Goal: Task Accomplishment & Management: Complete application form

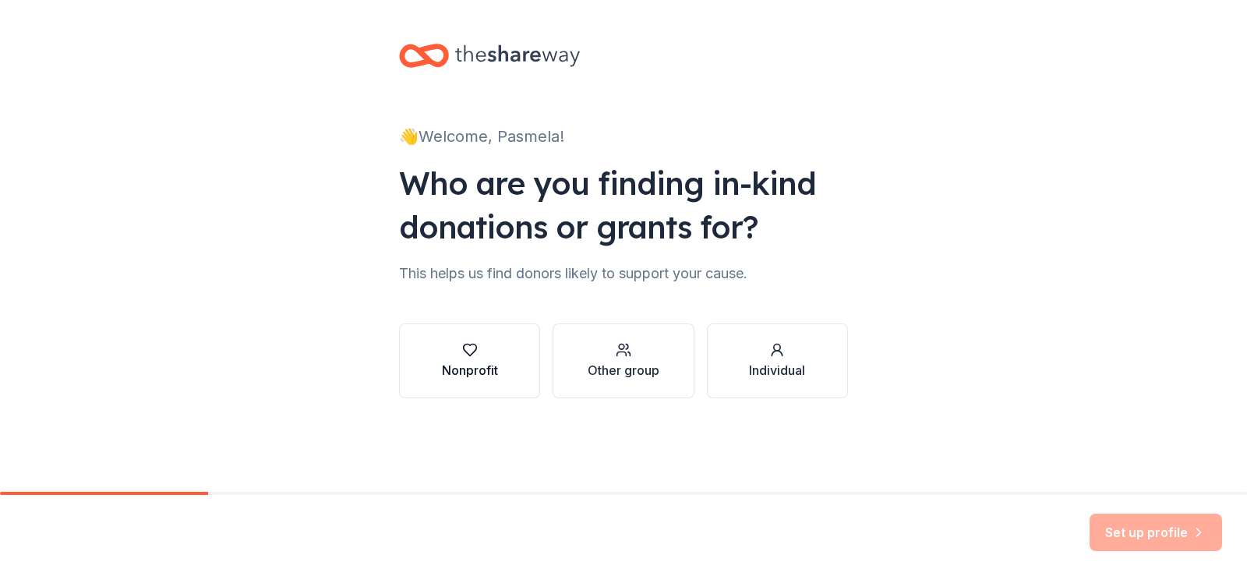
click at [465, 344] on icon "button" at bounding box center [469, 350] width 13 height 12
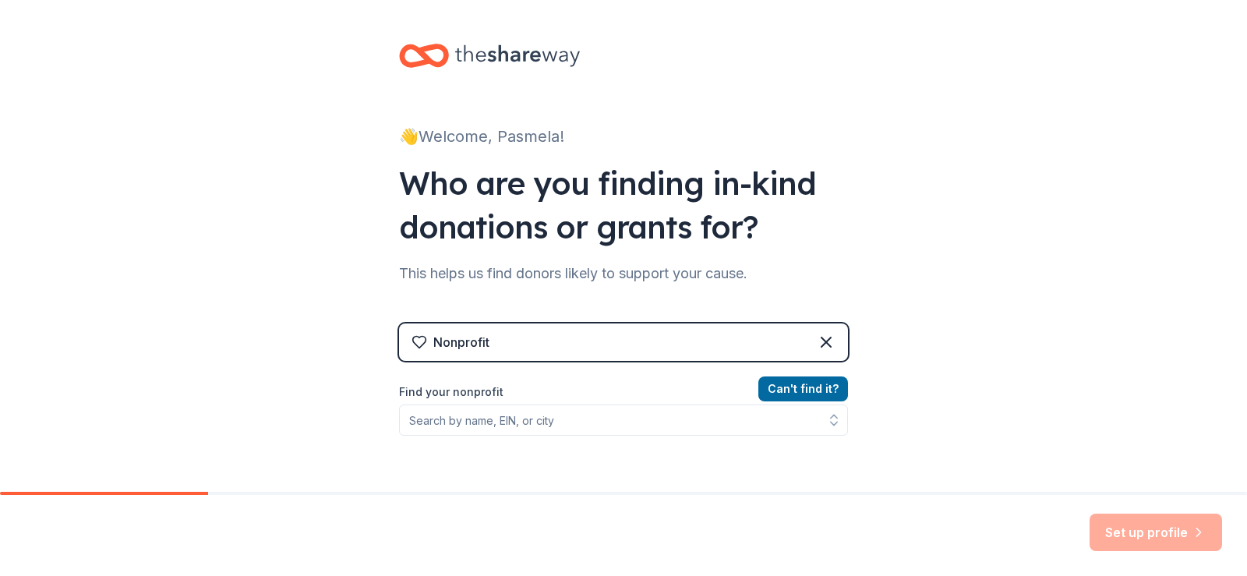
click at [500, 338] on div "Nonprofit" at bounding box center [623, 341] width 449 height 37
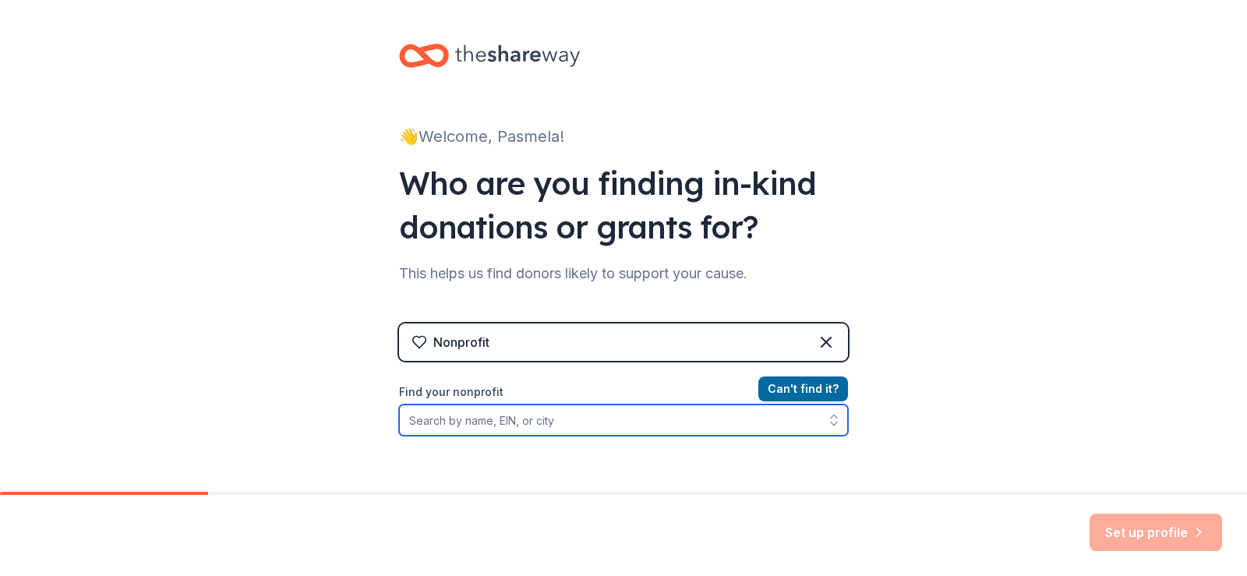
click at [455, 423] on input "Find your nonprofit" at bounding box center [623, 419] width 449 height 31
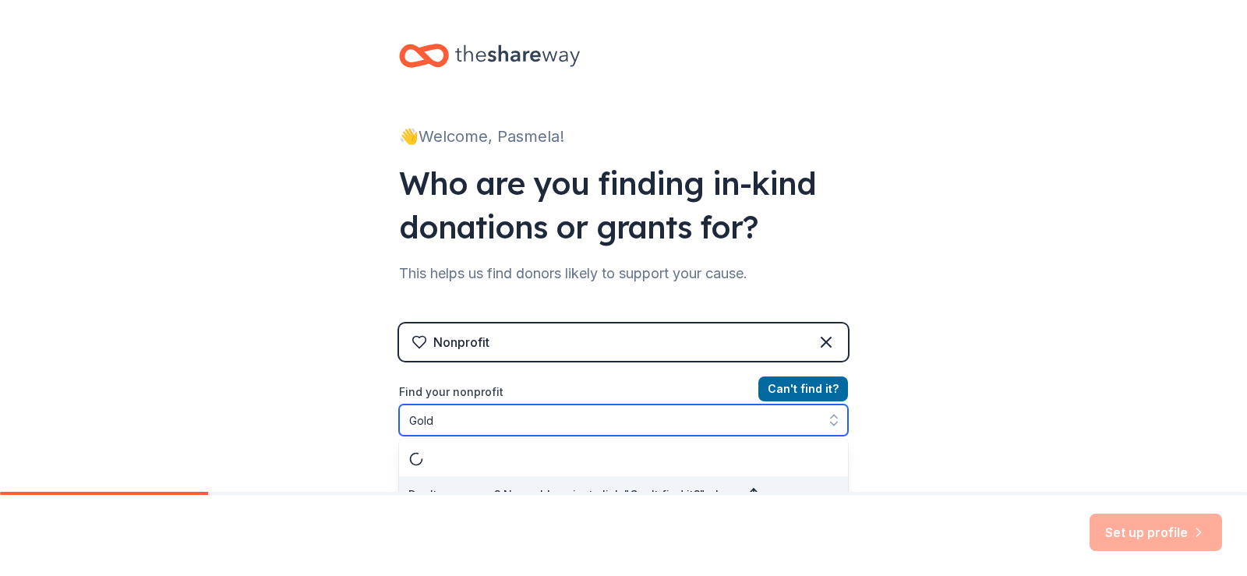
scroll to position [22, 0]
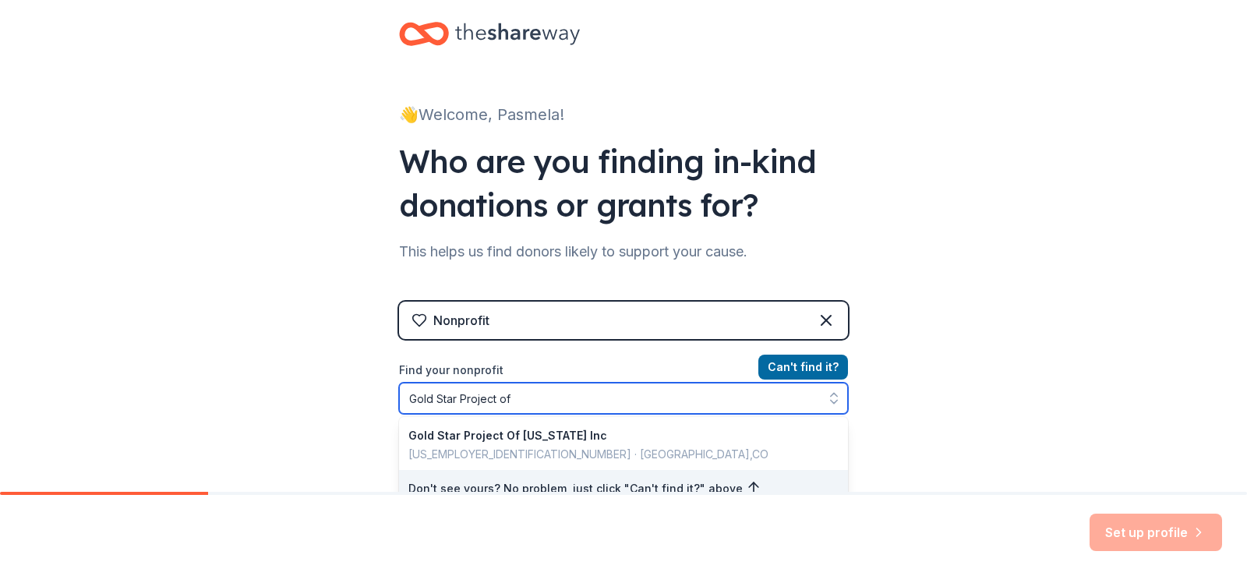
type input "Gold Star Project of"
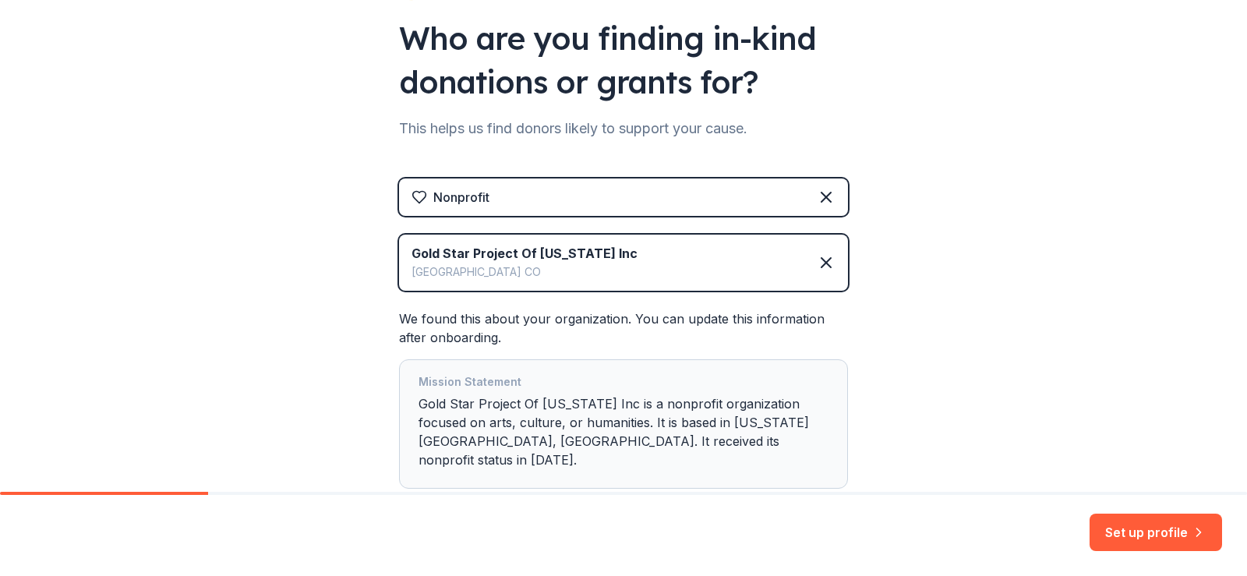
scroll to position [209, 0]
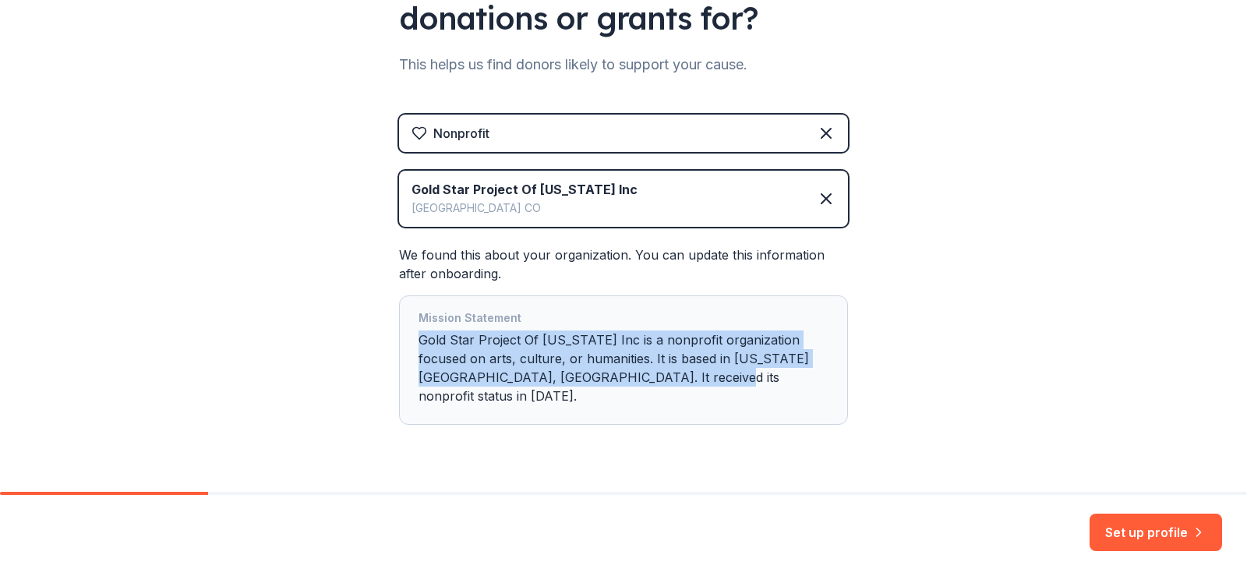
drag, startPoint x: 422, startPoint y: 338, endPoint x: 703, endPoint y: 379, distance: 283.5
click at [703, 379] on div "Mission Statement Gold Star Project Of [US_STATE] Inc is a nonprofit organizati…" at bounding box center [623, 360] width 410 height 103
click at [658, 359] on div "Mission Statement Gold Star Project Of [US_STATE] Inc is a nonprofit organizati…" at bounding box center [623, 360] width 410 height 103
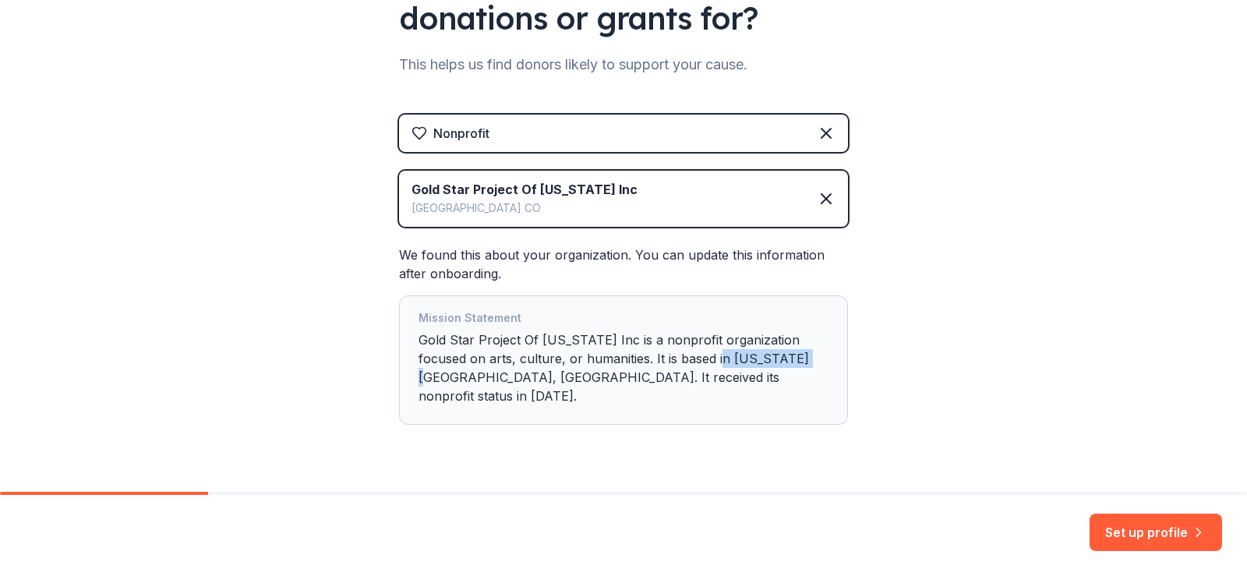
drag, startPoint x: 680, startPoint y: 356, endPoint x: 767, endPoint y: 360, distance: 86.6
click at [767, 360] on div "Mission Statement Gold Star Project Of [US_STATE] Inc is a nonprofit organizati…" at bounding box center [623, 360] width 410 height 103
click at [720, 355] on div "Mission Statement Gold Star Project Of [US_STATE] Inc is a nonprofit organizati…" at bounding box center [623, 360] width 410 height 103
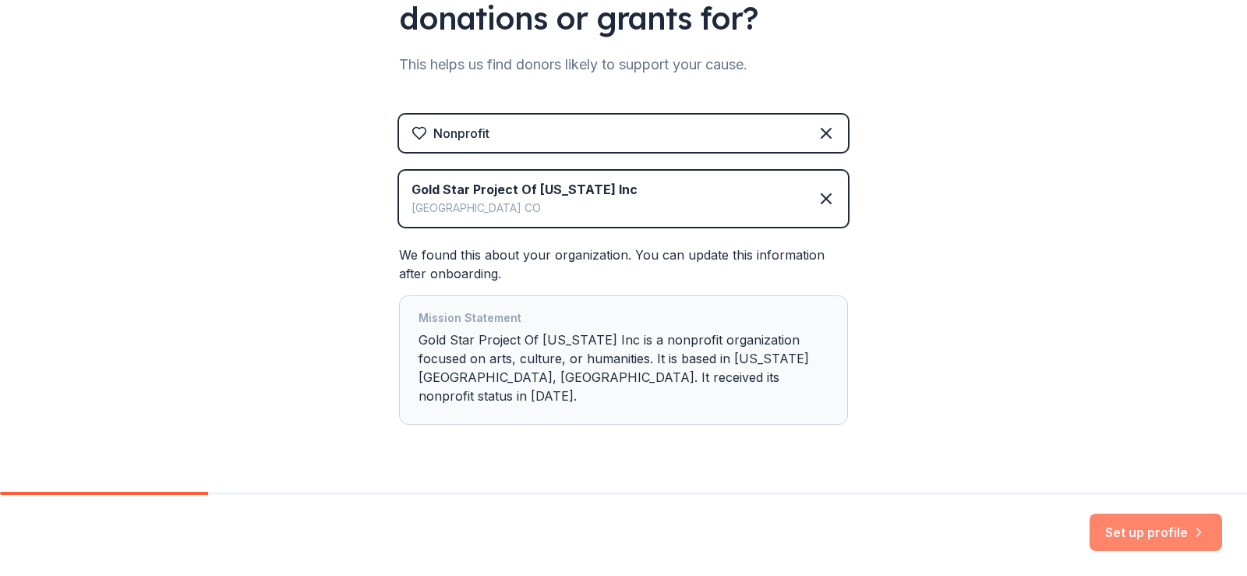
click at [1154, 528] on button "Set up profile" at bounding box center [1155, 532] width 132 height 37
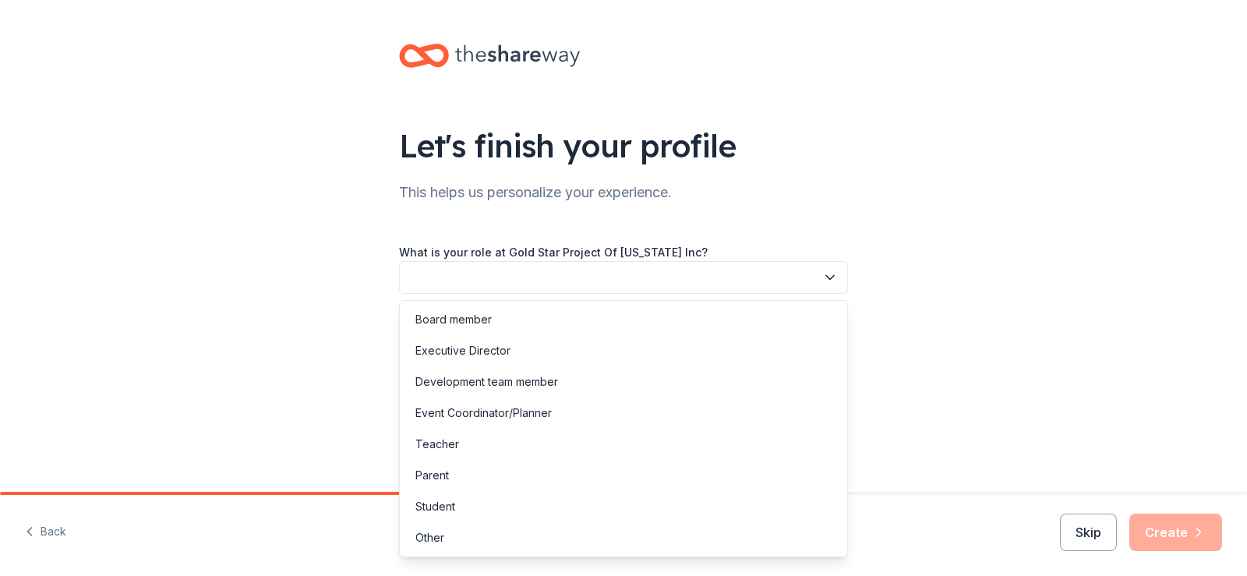
click at [828, 275] on icon "button" at bounding box center [830, 278] width 16 height 16
drag, startPoint x: 459, startPoint y: 316, endPoint x: 468, endPoint y: 317, distance: 9.4
click at [461, 316] on div "Board member" at bounding box center [453, 319] width 76 height 19
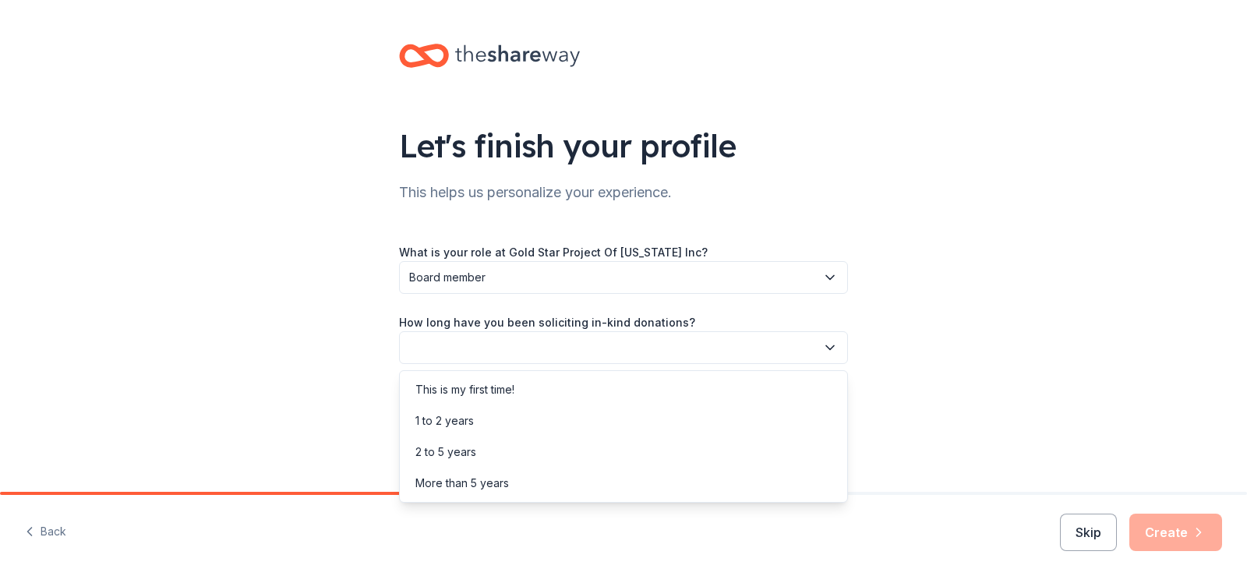
drag, startPoint x: 831, startPoint y: 347, endPoint x: 817, endPoint y: 344, distance: 13.6
click at [830, 347] on icon "button" at bounding box center [830, 348] width 16 height 16
drag, startPoint x: 459, startPoint y: 482, endPoint x: 469, endPoint y: 477, distance: 11.2
click at [464, 480] on div "More than 5 years" at bounding box center [462, 483] width 94 height 19
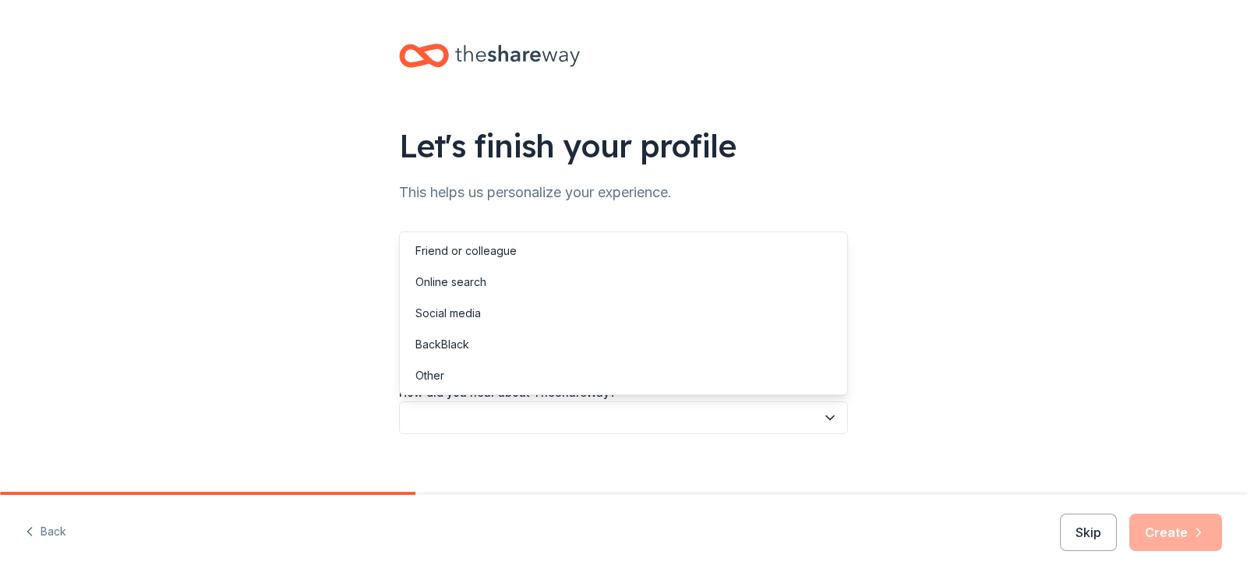
click at [829, 415] on icon "button" at bounding box center [830, 418] width 16 height 16
click at [469, 285] on div "Online search" at bounding box center [450, 282] width 71 height 19
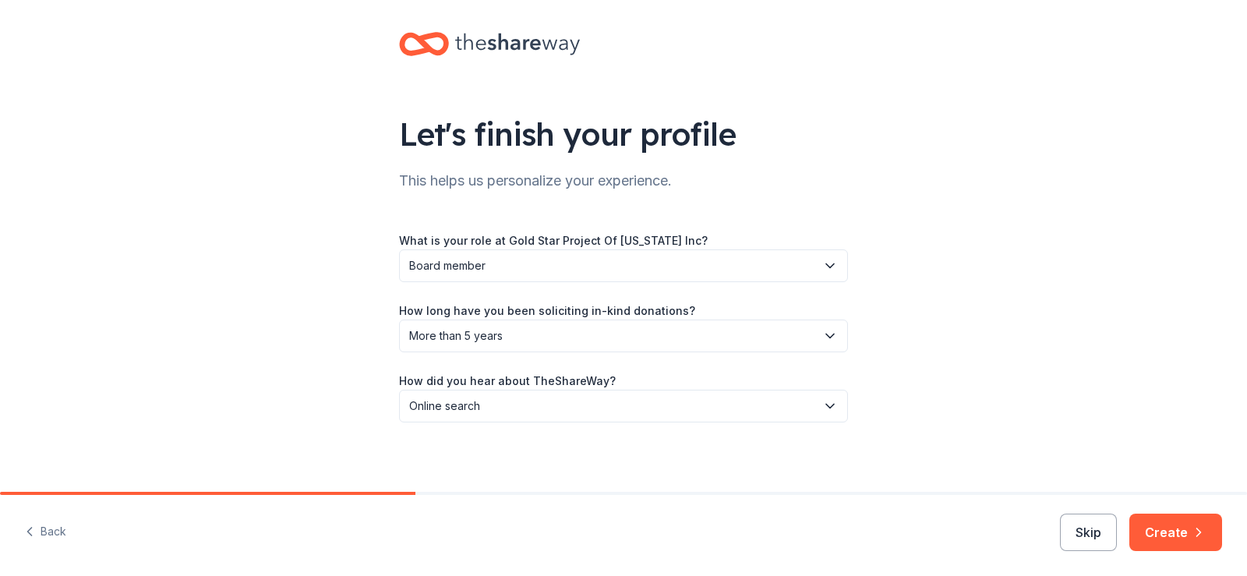
scroll to position [17, 0]
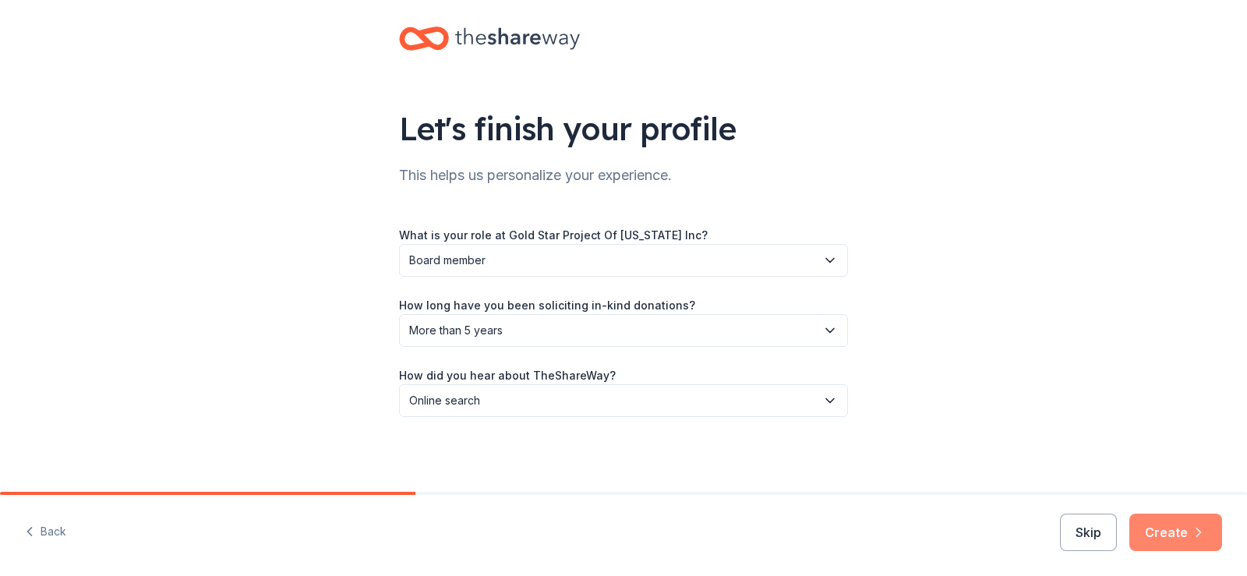
click at [1170, 528] on button "Create" at bounding box center [1175, 532] width 93 height 37
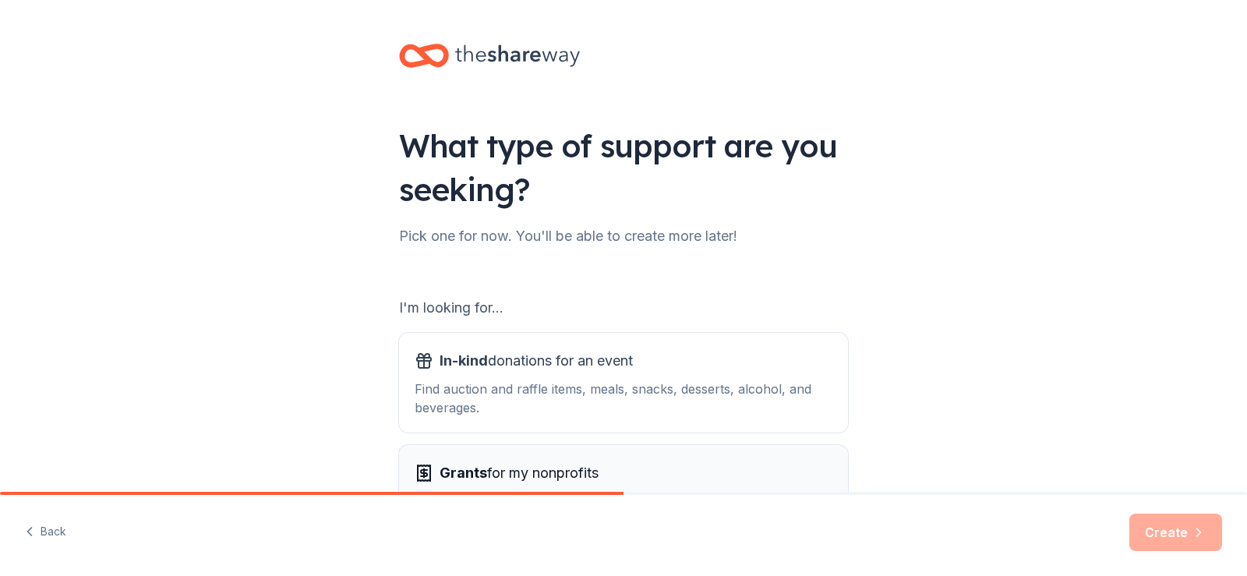
click at [477, 472] on span "Grants" at bounding box center [464, 472] width 48 height 16
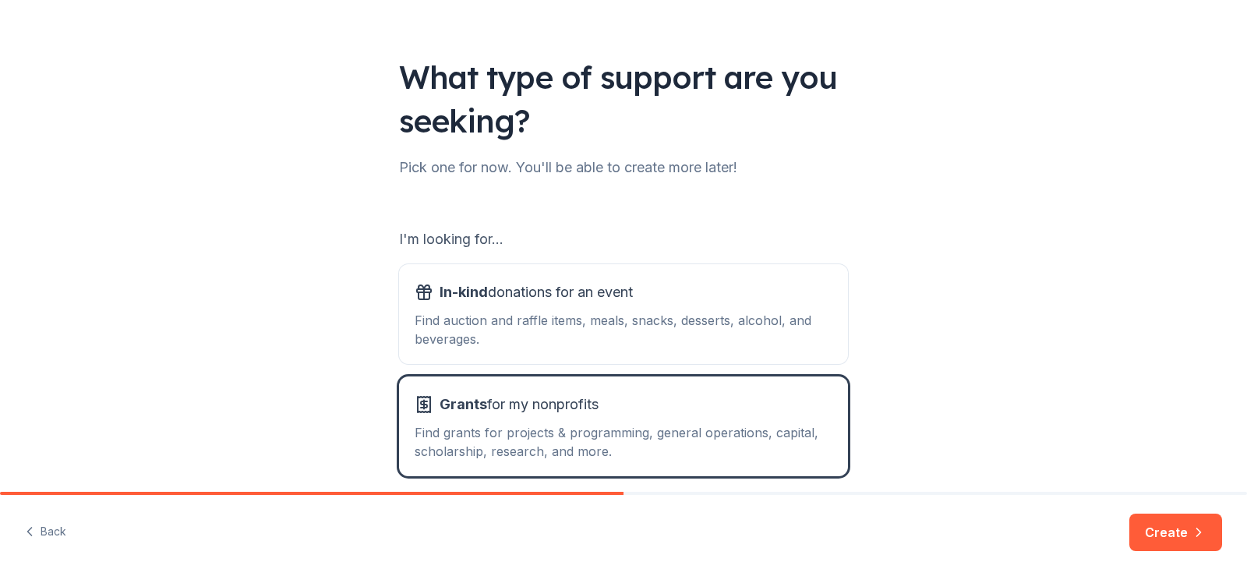
scroll to position [137, 0]
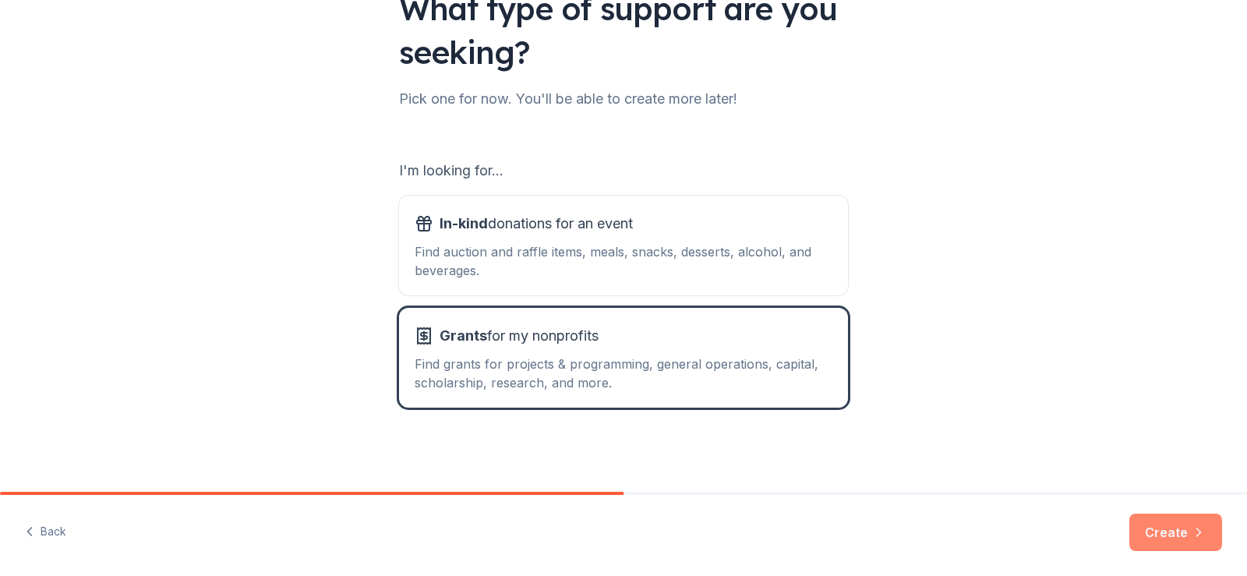
click at [1178, 530] on button "Create" at bounding box center [1175, 532] width 93 height 37
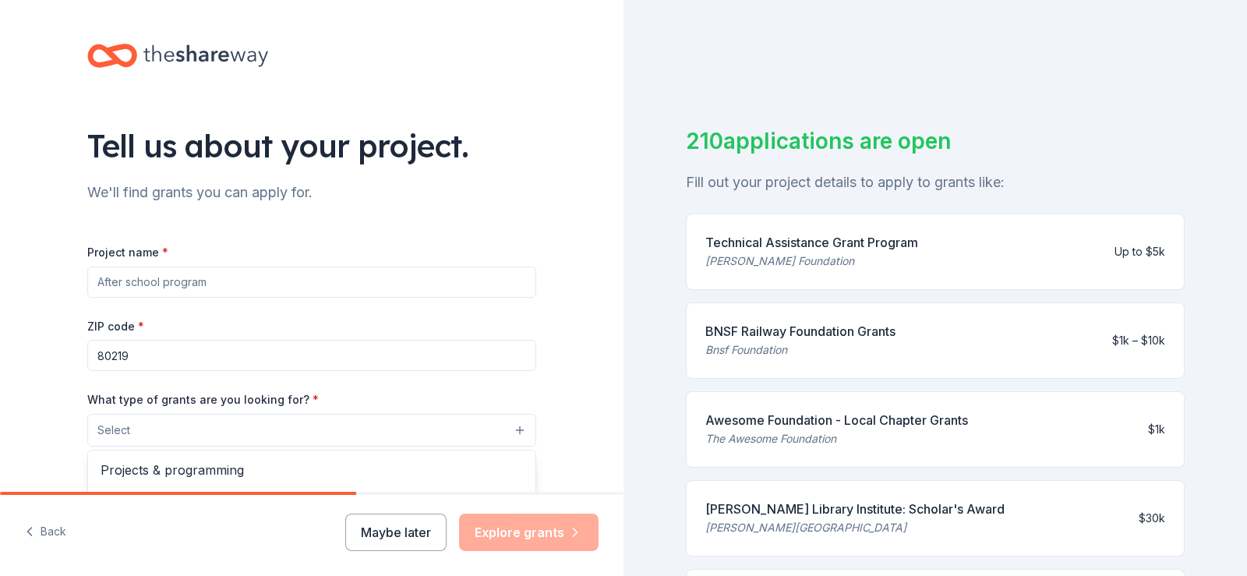
click at [188, 428] on button "Select" at bounding box center [311, 430] width 449 height 33
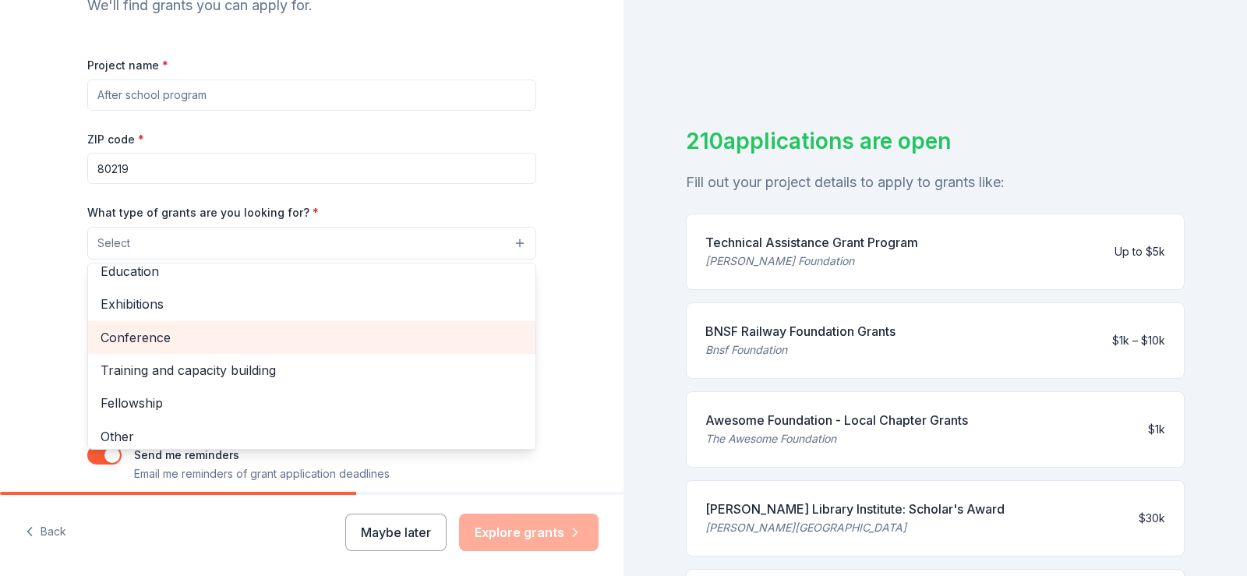
scroll to position [184, 0]
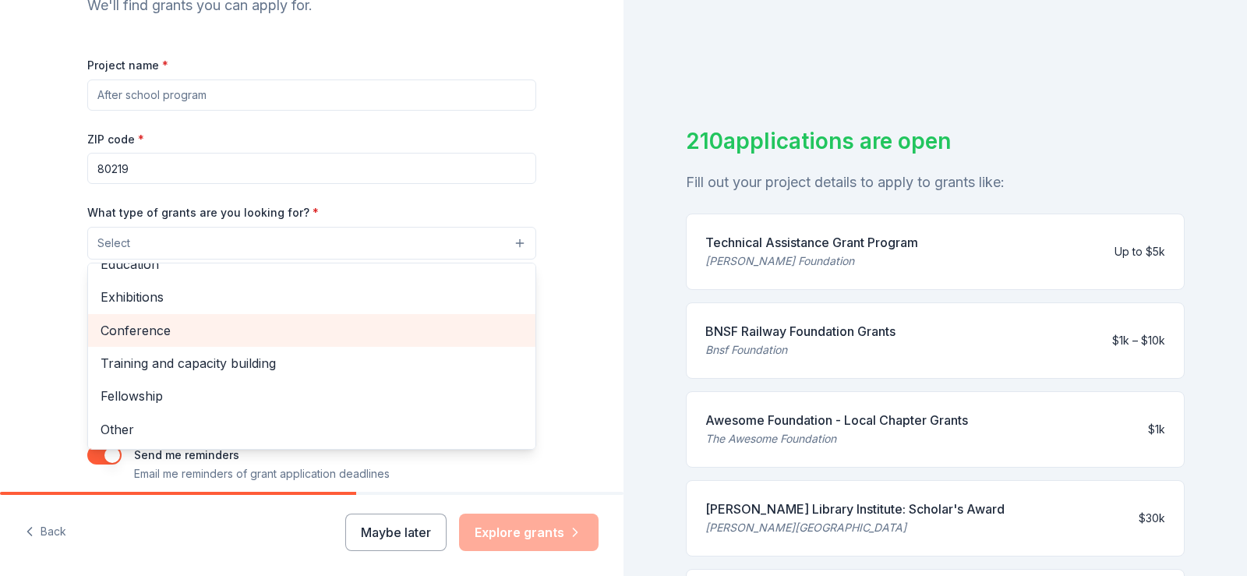
click at [139, 330] on span "Conference" at bounding box center [312, 330] width 422 height 20
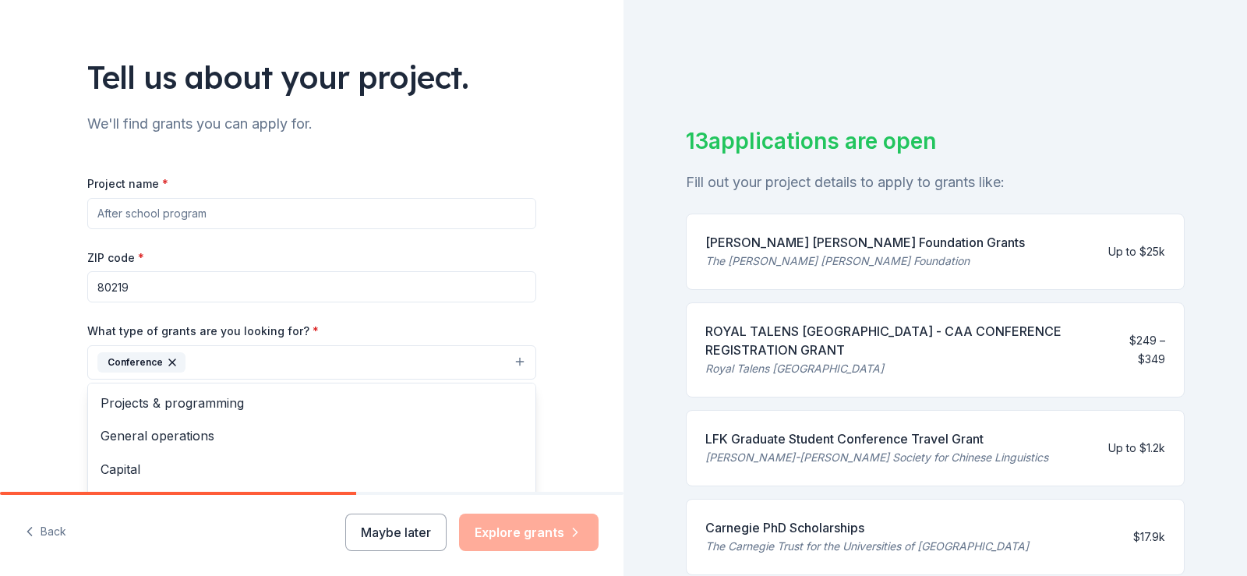
scroll to position [0, 0]
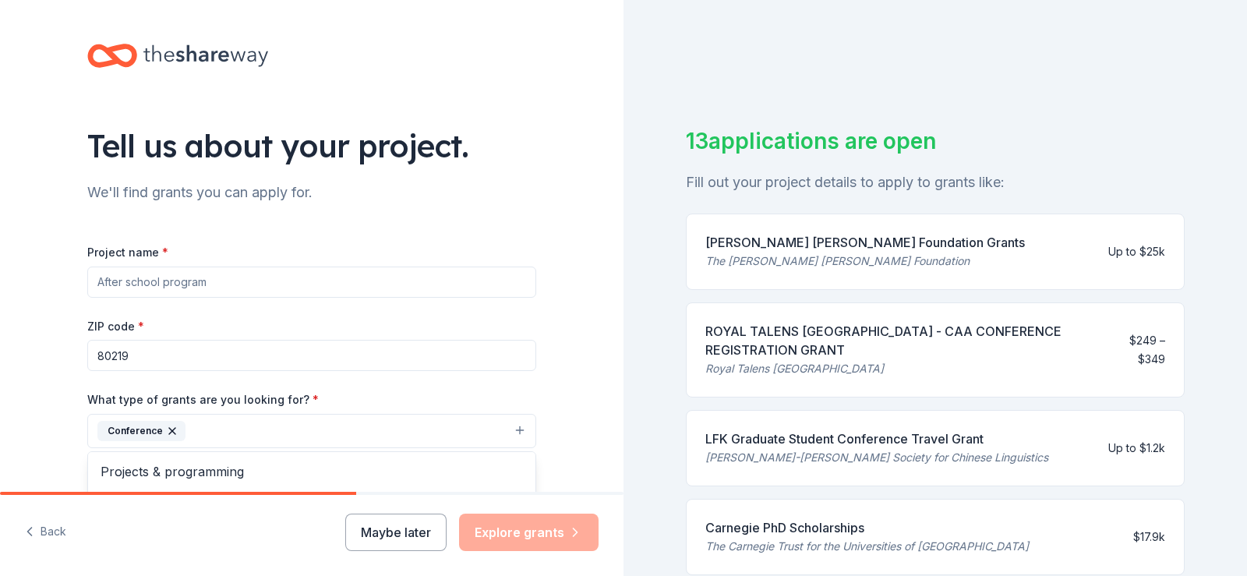
click at [224, 283] on div "Project name * ZIP code * 80219 What type of grants are you looking for? * Conf…" at bounding box center [311, 456] width 449 height 429
click at [178, 251] on div "Project name *" at bounding box center [311, 269] width 449 height 55
click at [128, 282] on input "Project name *" at bounding box center [311, 282] width 449 height 31
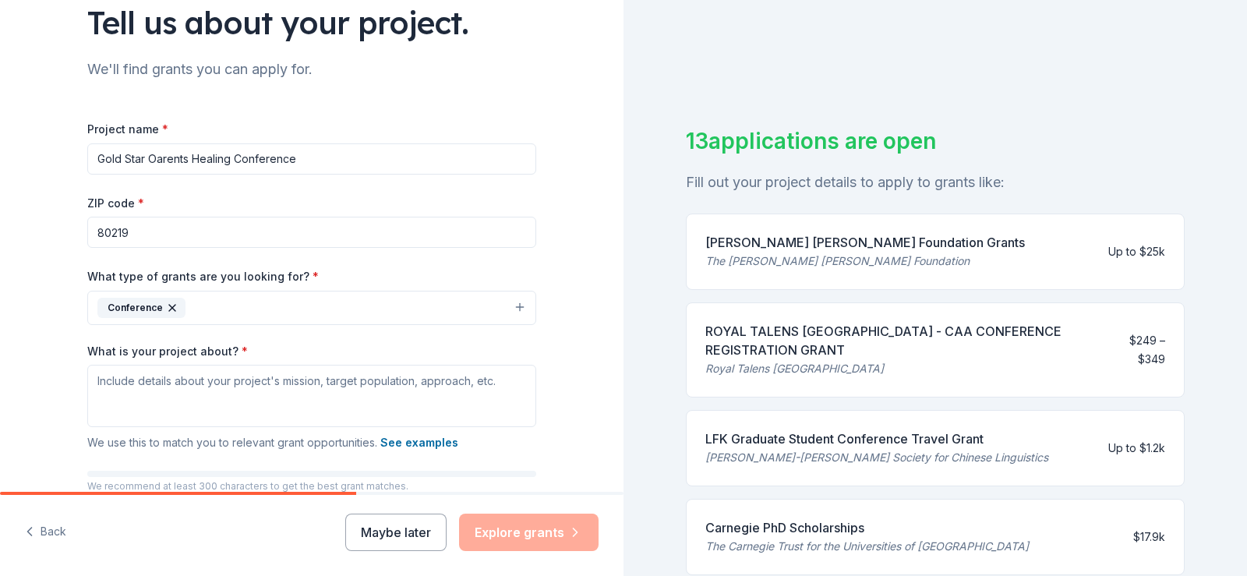
scroll to position [187, 0]
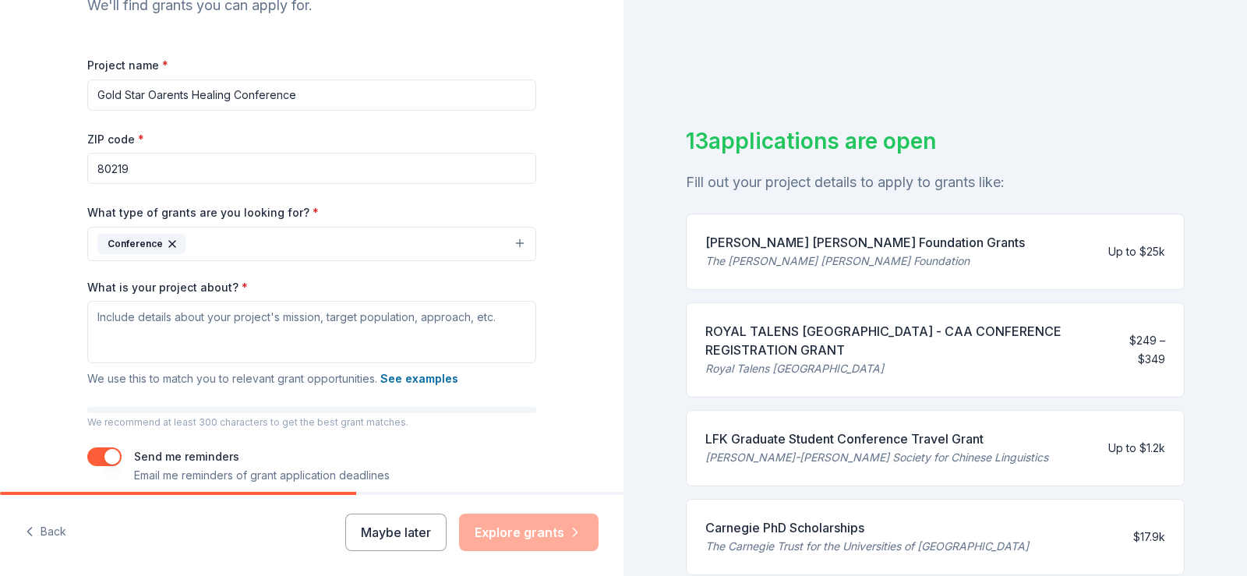
type input "Gold Star Oarents Healing Conference"
click at [122, 334] on textarea "What is your project about? *" at bounding box center [311, 332] width 449 height 62
paste textarea "LORE IPSU DOLORSI AM CONSECTE, Adi, el s doeiusmodt Incididun utlaboreetdo (39-…"
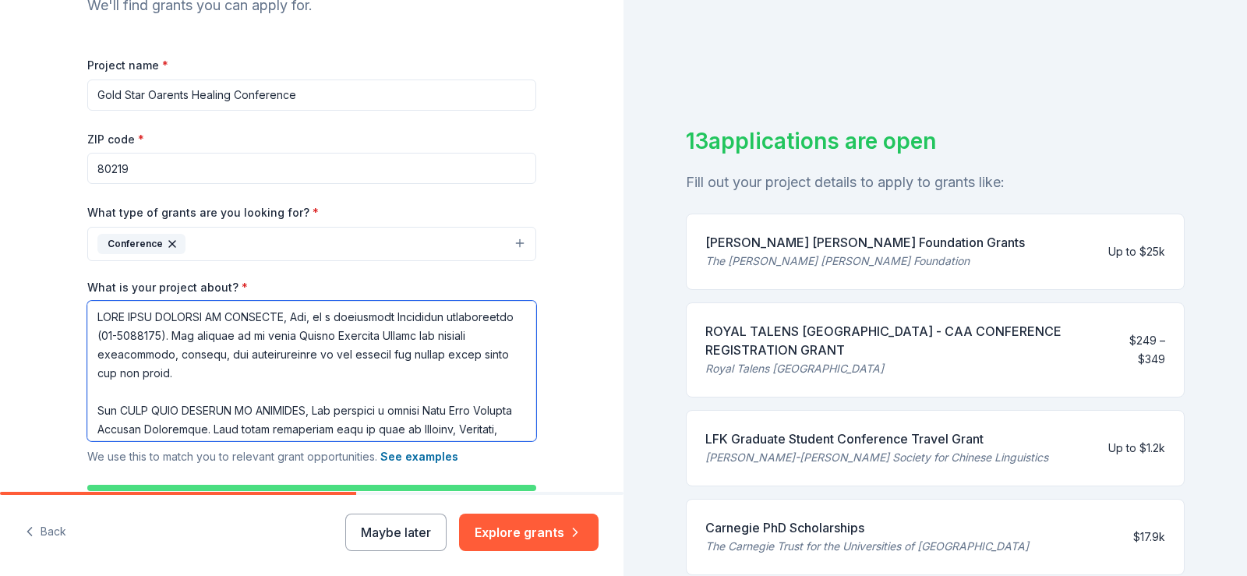
scroll to position [333, 0]
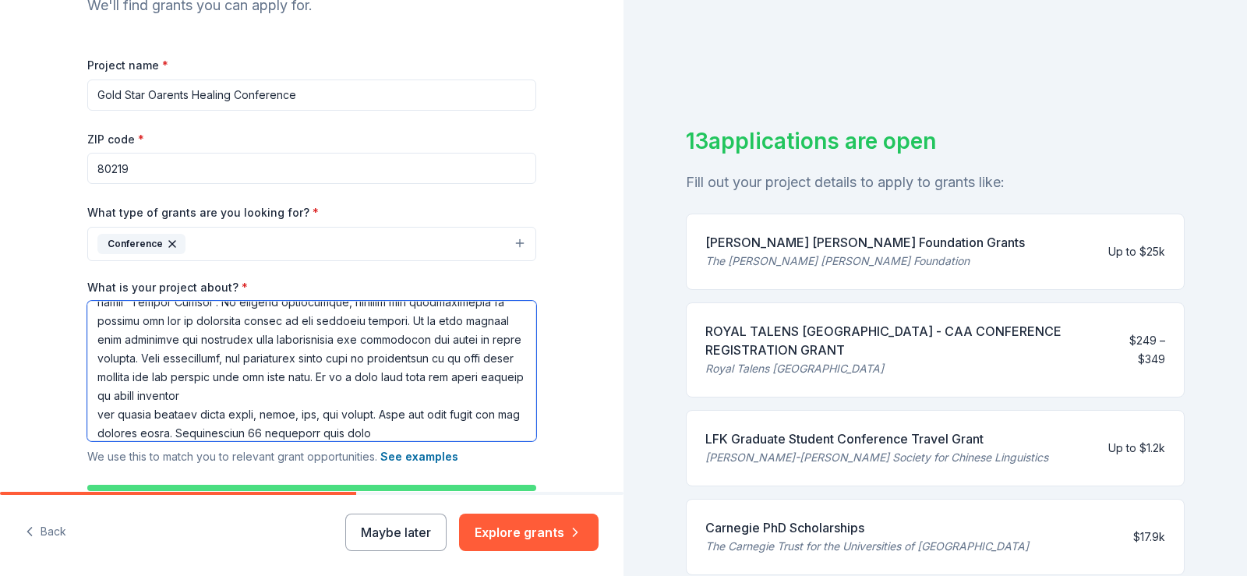
click at [198, 434] on textarea "What is your project about? *" at bounding box center [311, 371] width 449 height 140
click at [373, 434] on textarea "What is your project about? *" at bounding box center [311, 371] width 449 height 140
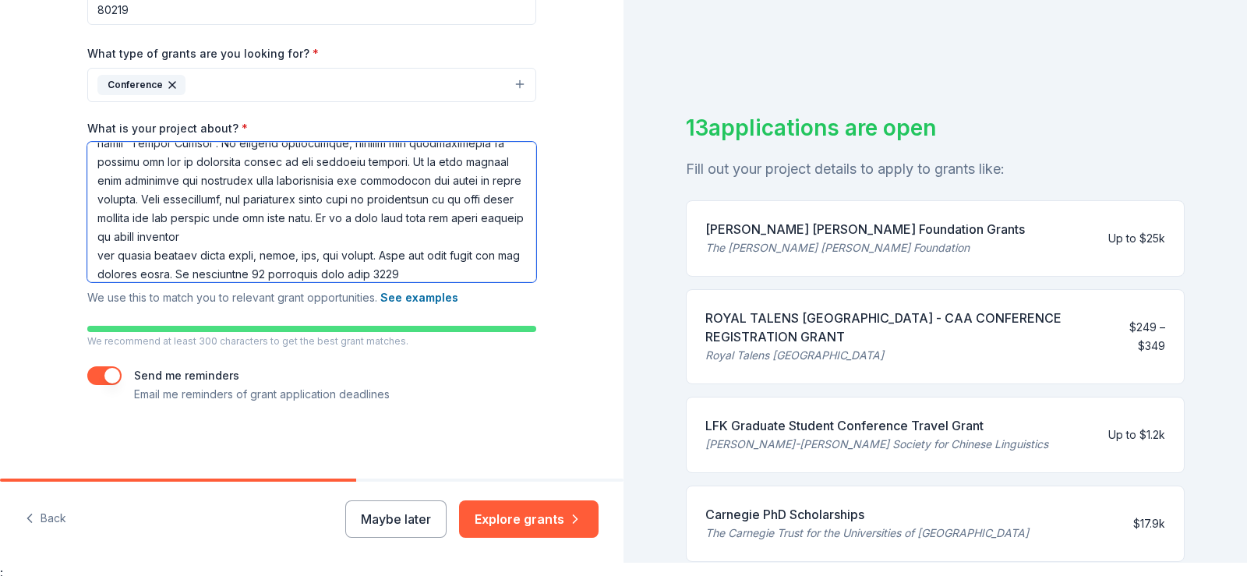
scroll to position [19, 0]
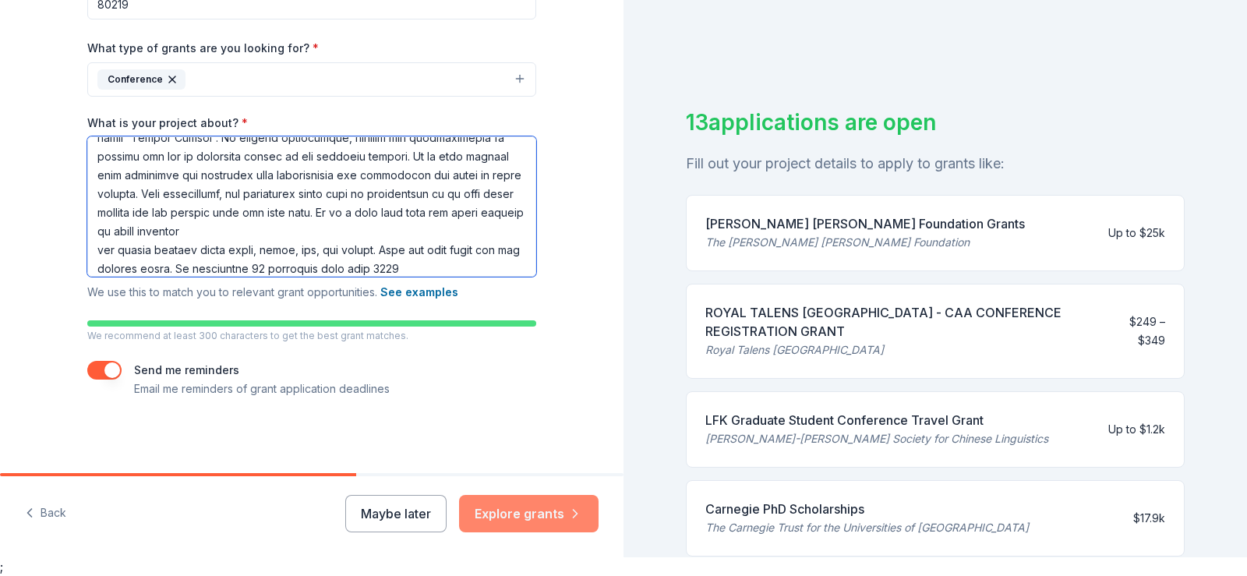
type textarea "LORE IPSU DOLORSI AM CONSECTE, Adi, el s doeiusmodt Incididun utlaboreetdo (39-…"
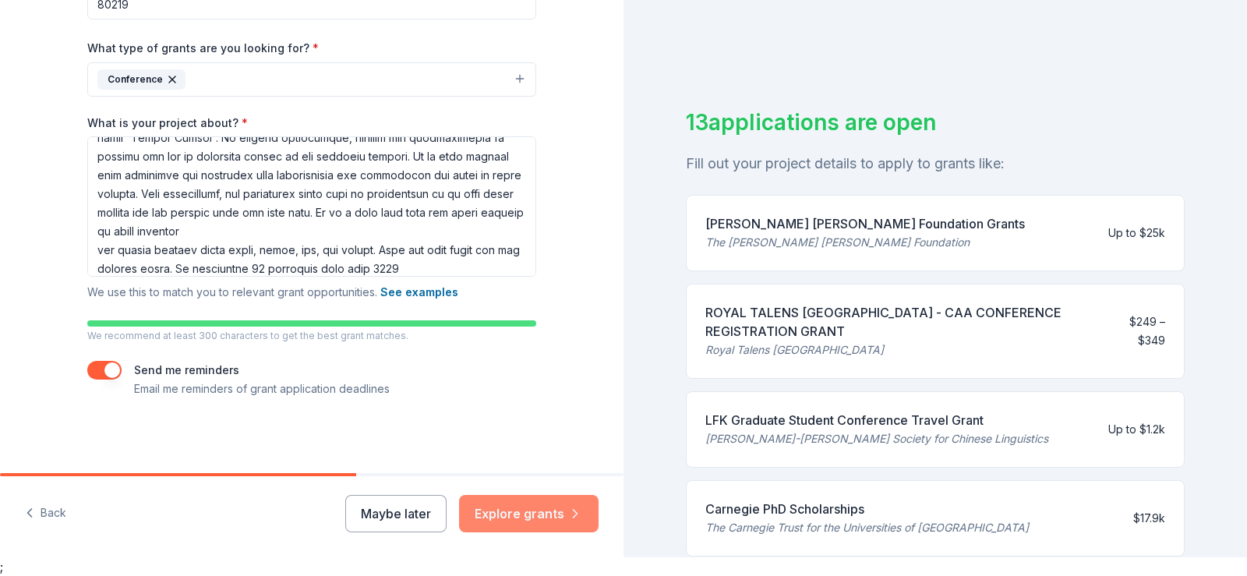
click at [508, 510] on button "Explore grants" at bounding box center [528, 513] width 139 height 37
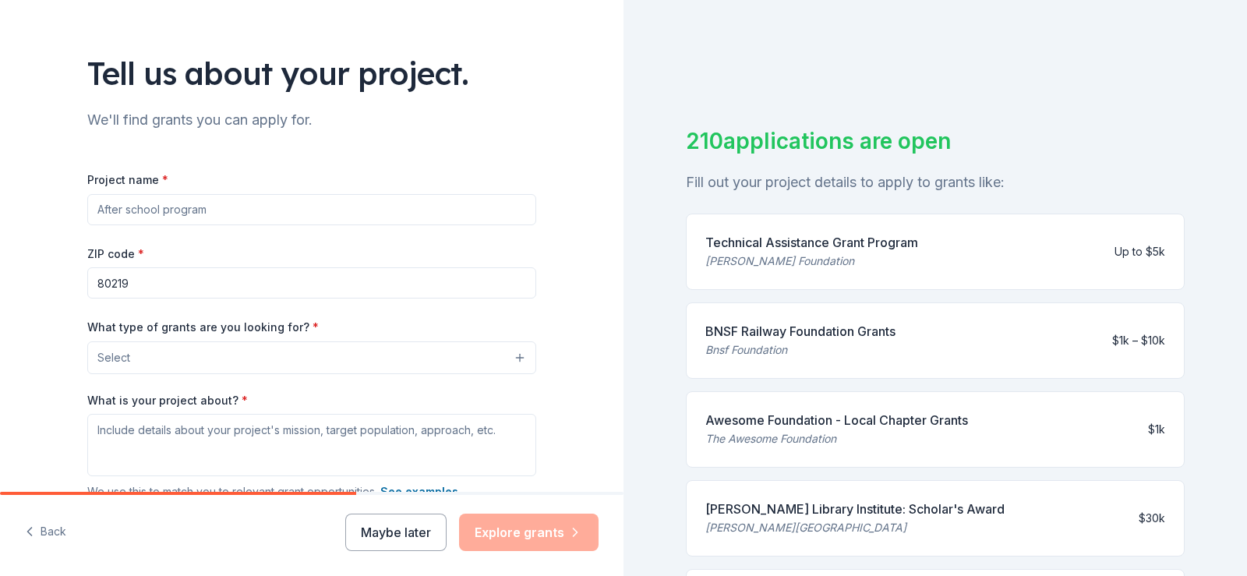
scroll to position [66, 0]
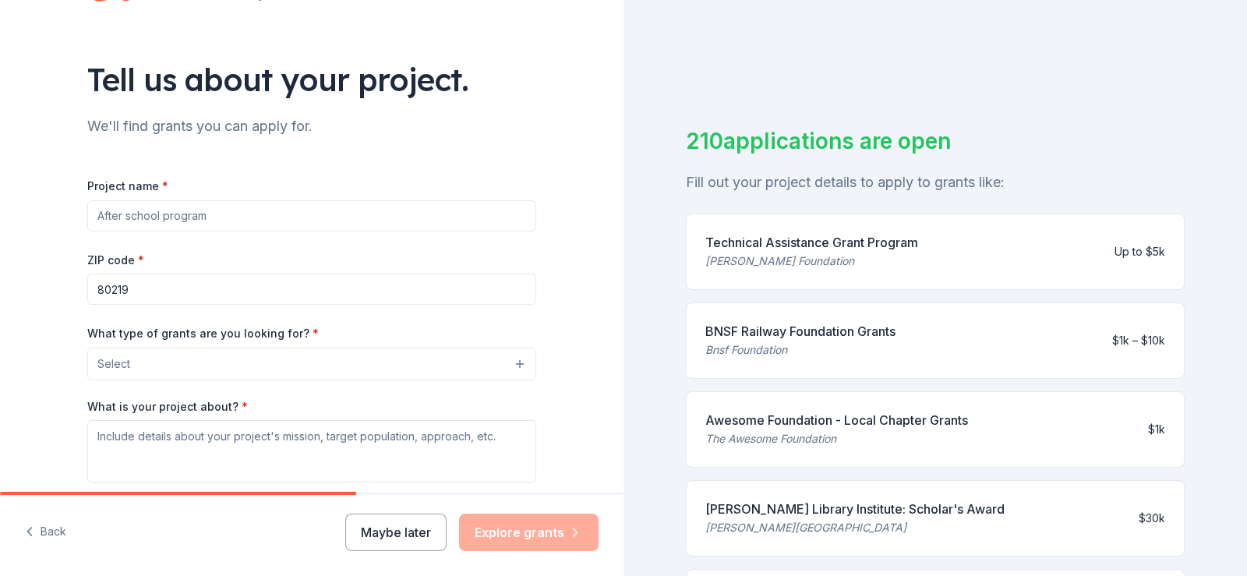
click at [215, 217] on input "Project name *" at bounding box center [311, 215] width 449 height 31
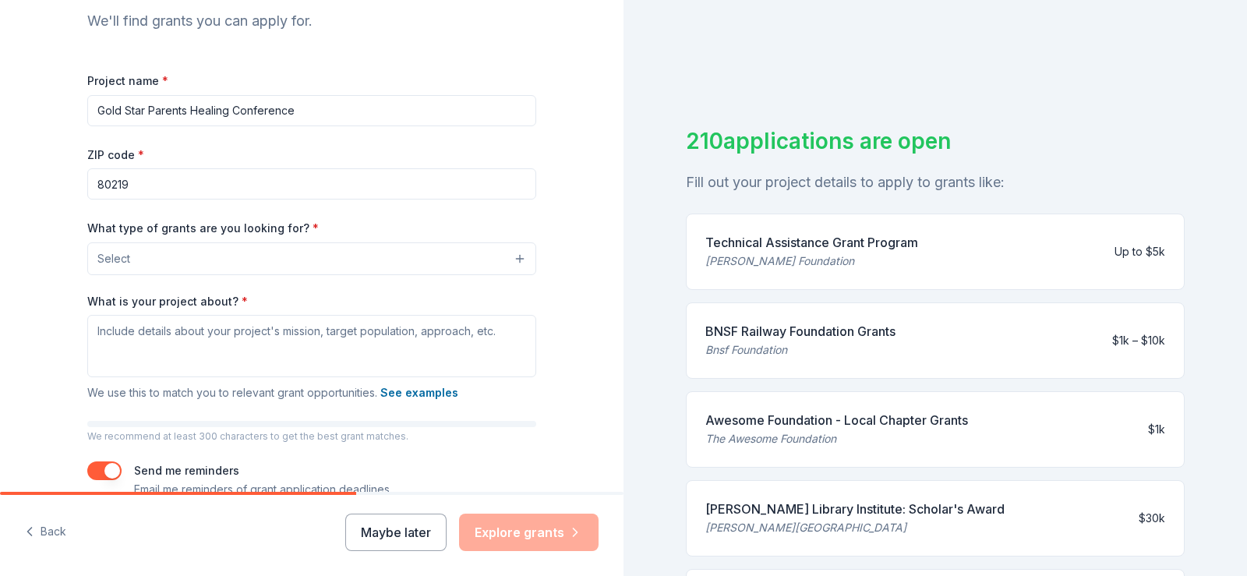
scroll to position [253, 0]
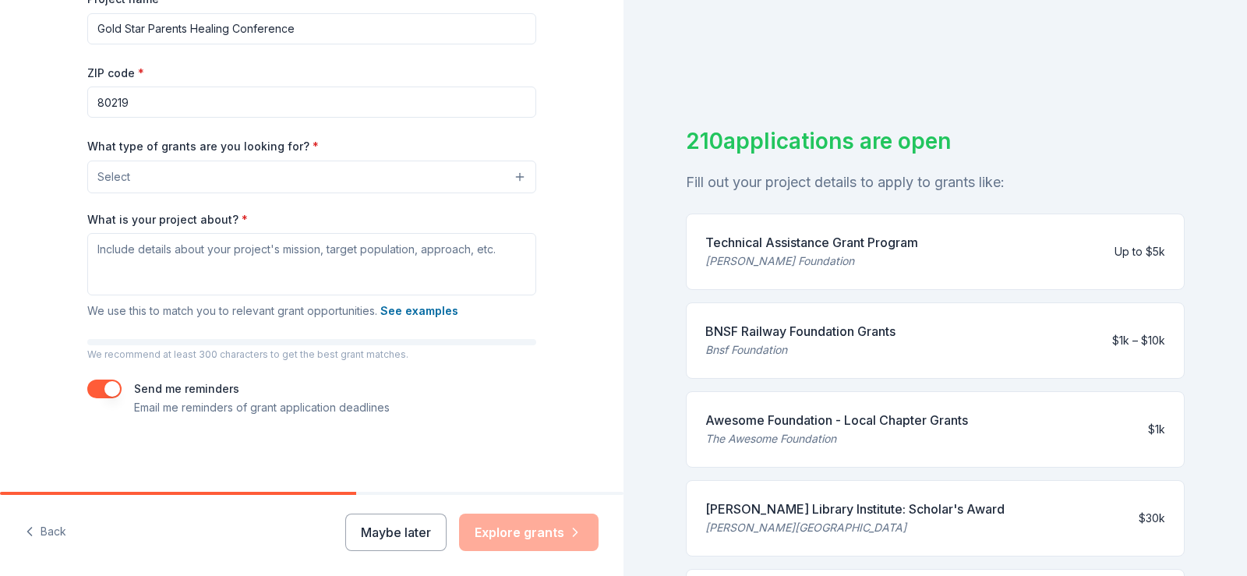
type input "Gold Star Parents Healing Conference"
click at [208, 180] on button "Select" at bounding box center [311, 177] width 449 height 33
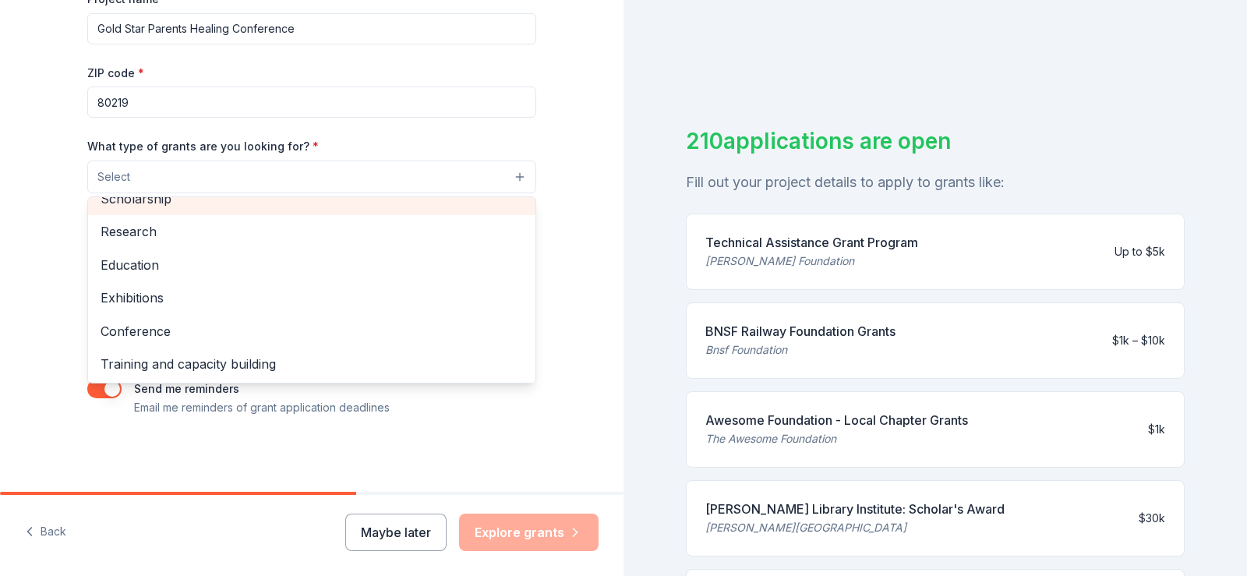
scroll to position [167, 0]
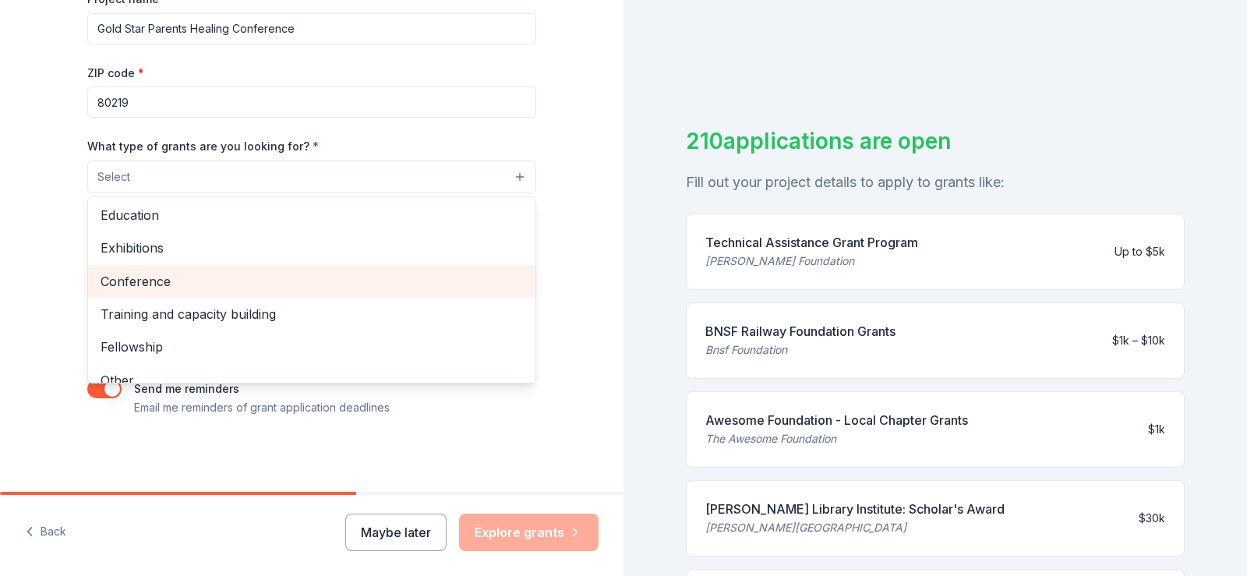
click at [147, 277] on span "Conference" at bounding box center [312, 281] width 422 height 20
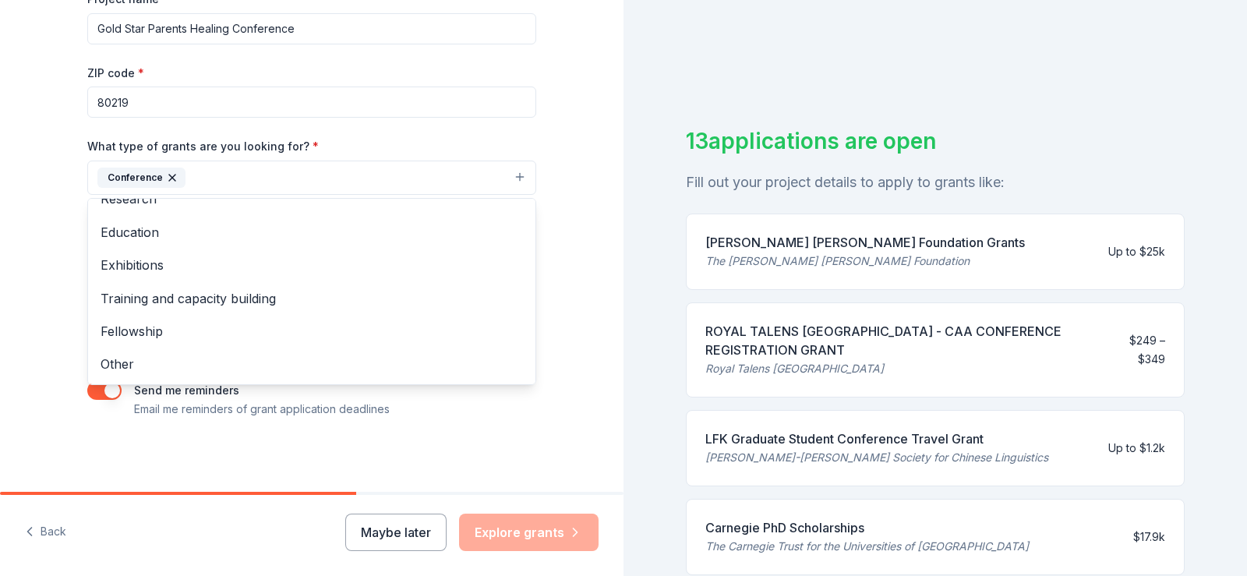
click at [50, 238] on div "Tell us about your project. We'll find grants you can apply for. Project name *…" at bounding box center [311, 120] width 623 height 747
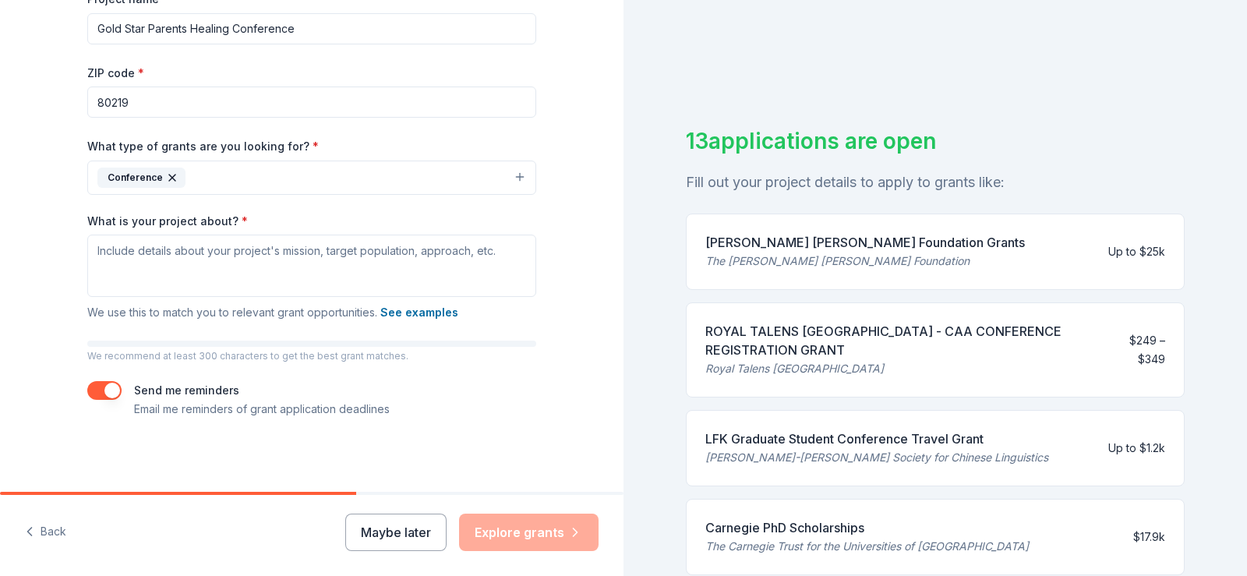
click at [187, 358] on p "We recommend at least 300 characters to get the best grant matches." at bounding box center [311, 356] width 449 height 12
click at [132, 256] on textarea "What is your project about? *" at bounding box center [311, 266] width 449 height 62
paste textarea "LORE IPSU DOLORSI AM CONSECTE, Adi, el s doeiusmodt Incididun utlaboreetdo (39-…"
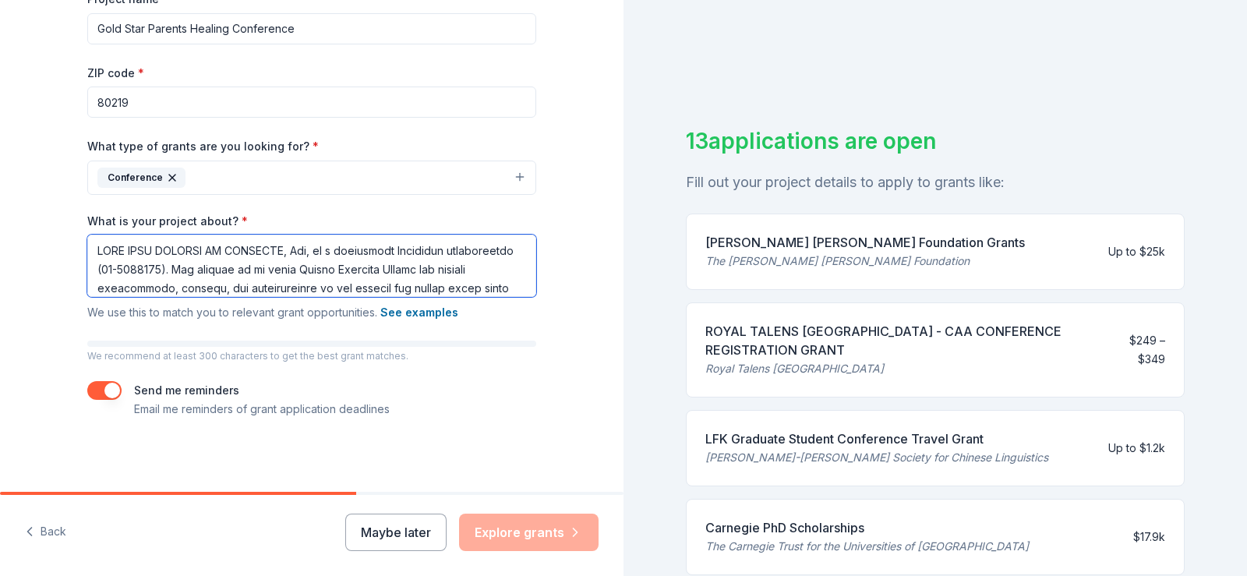
scroll to position [333, 0]
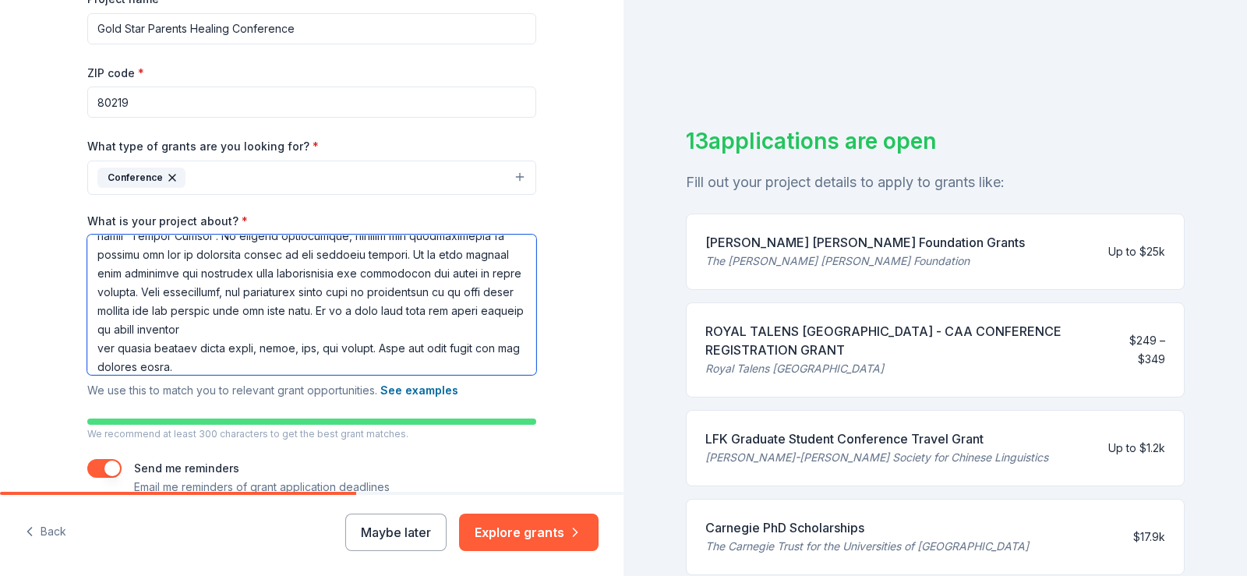
click at [263, 333] on textarea "What is your project about? *" at bounding box center [311, 305] width 449 height 140
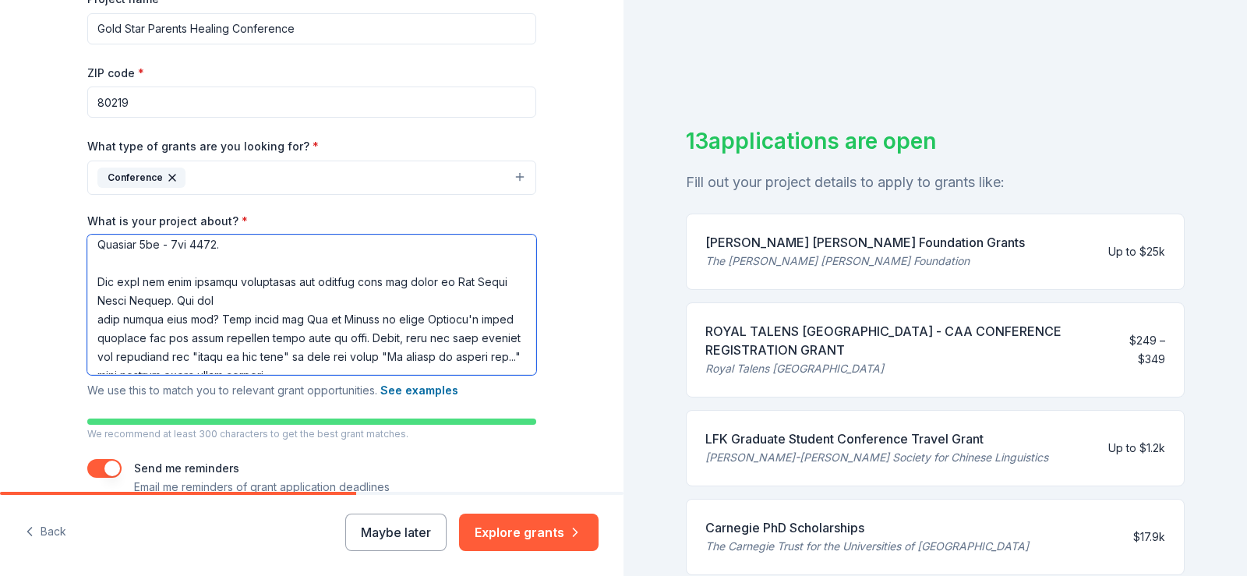
scroll to position [198, 0]
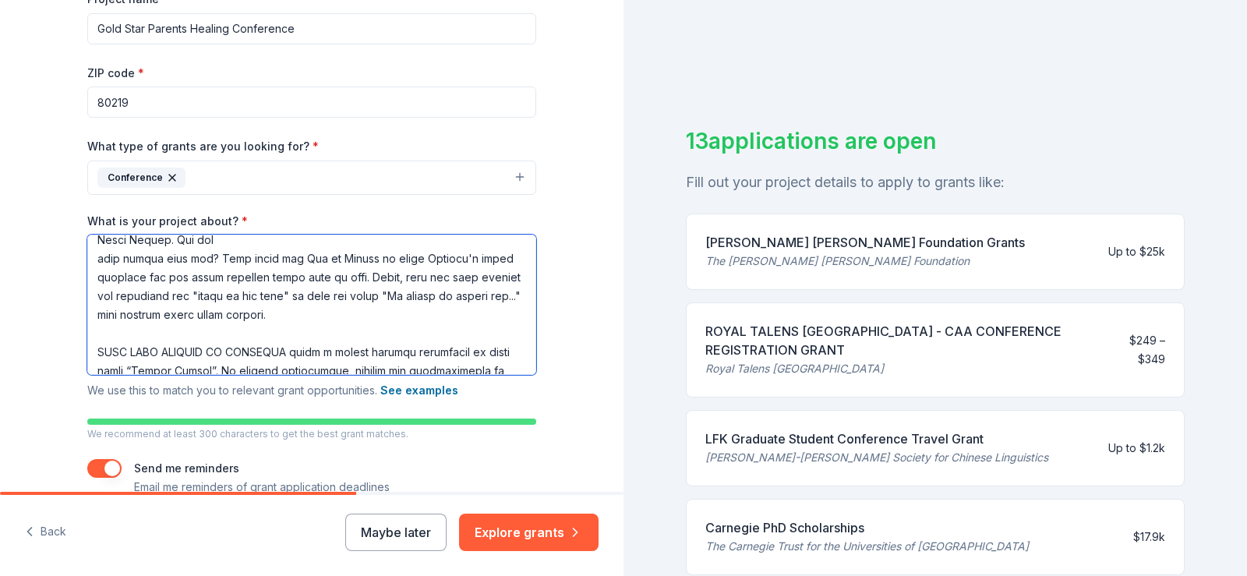
click at [247, 248] on textarea "What is your project about? *" at bounding box center [311, 305] width 449 height 140
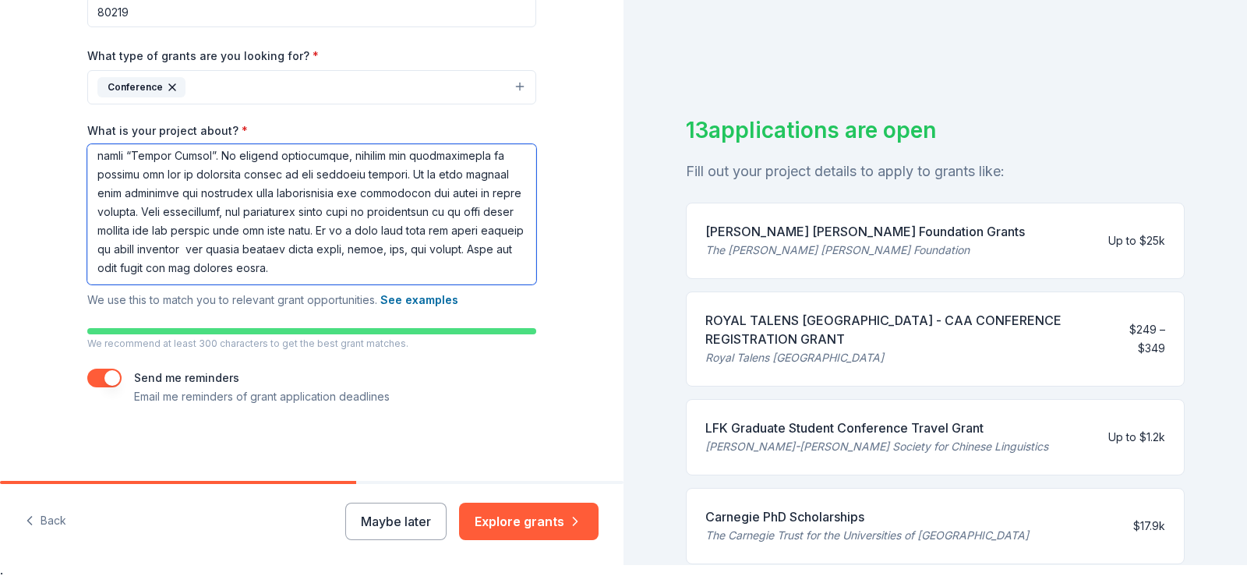
scroll to position [19, 0]
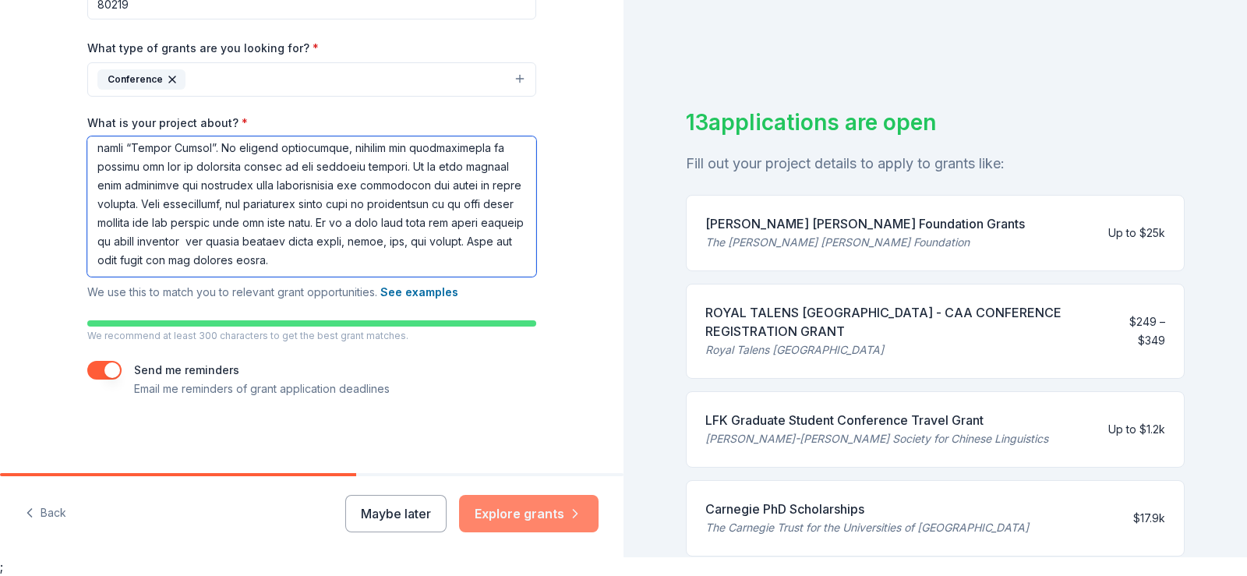
type textarea "LORE IPSU DOLORSI AM CONSECTE, Adi, el s doeiusmodt Incididun utlaboreetdo (60-…"
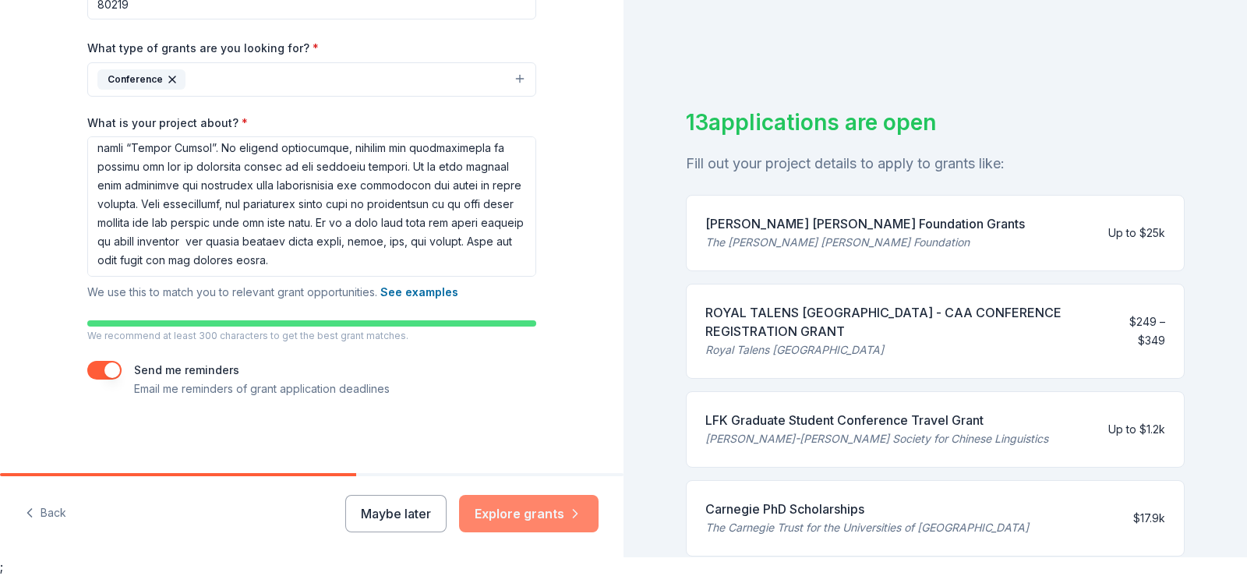
click at [525, 513] on button "Explore grants" at bounding box center [528, 513] width 139 height 37
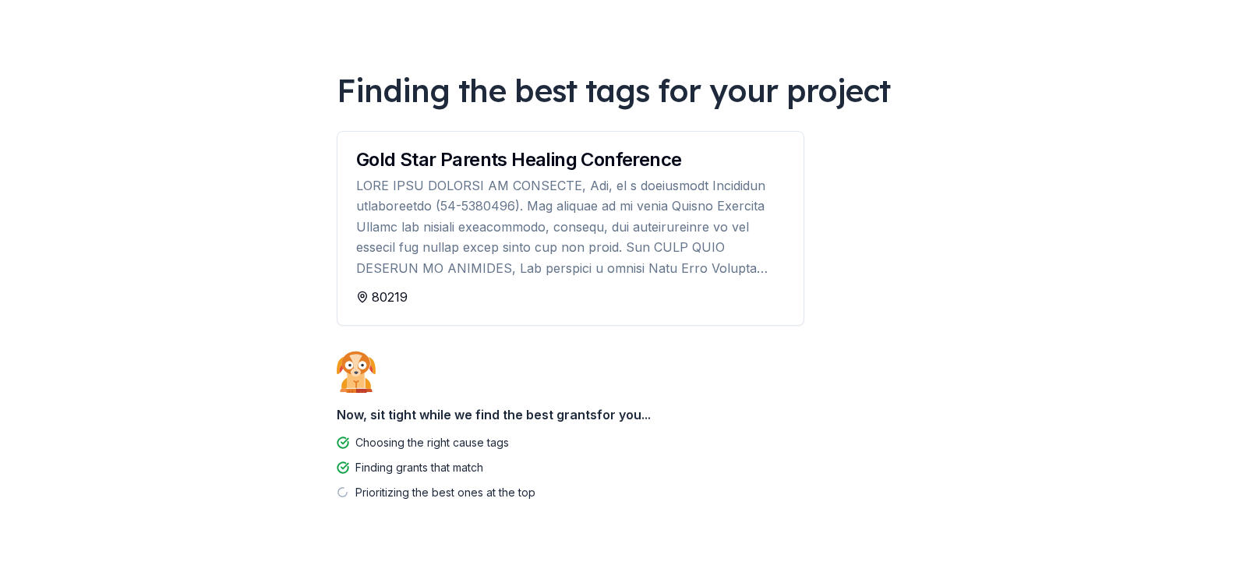
scroll to position [90, 0]
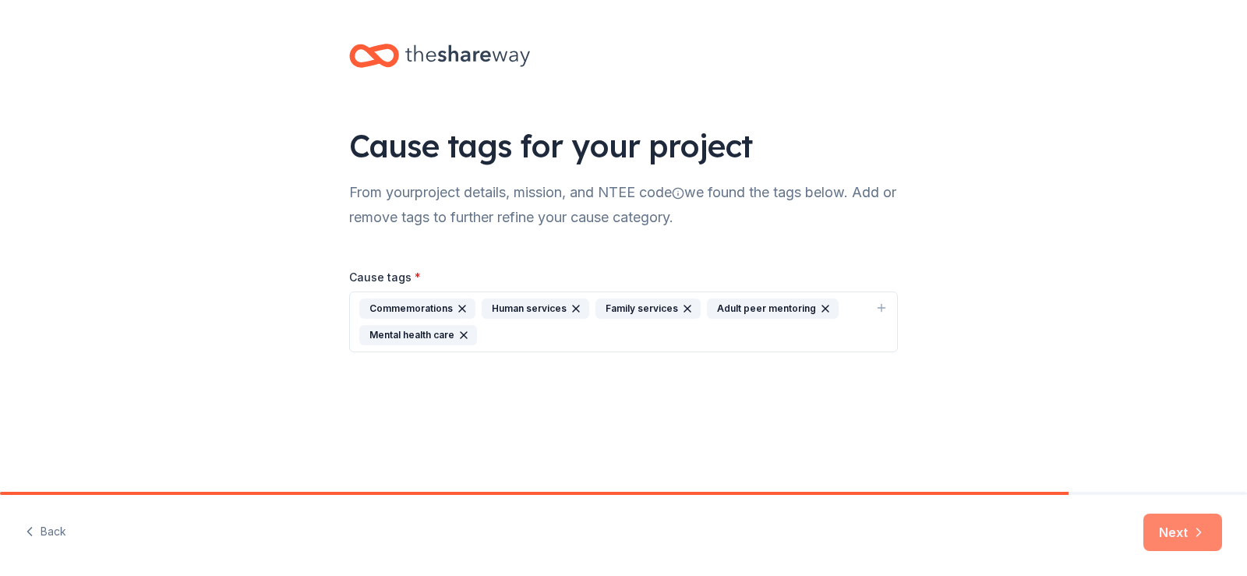
click at [1181, 525] on button "Next" at bounding box center [1182, 532] width 79 height 37
click at [747, 309] on div "Adult peer mentoring" at bounding box center [773, 308] width 132 height 20
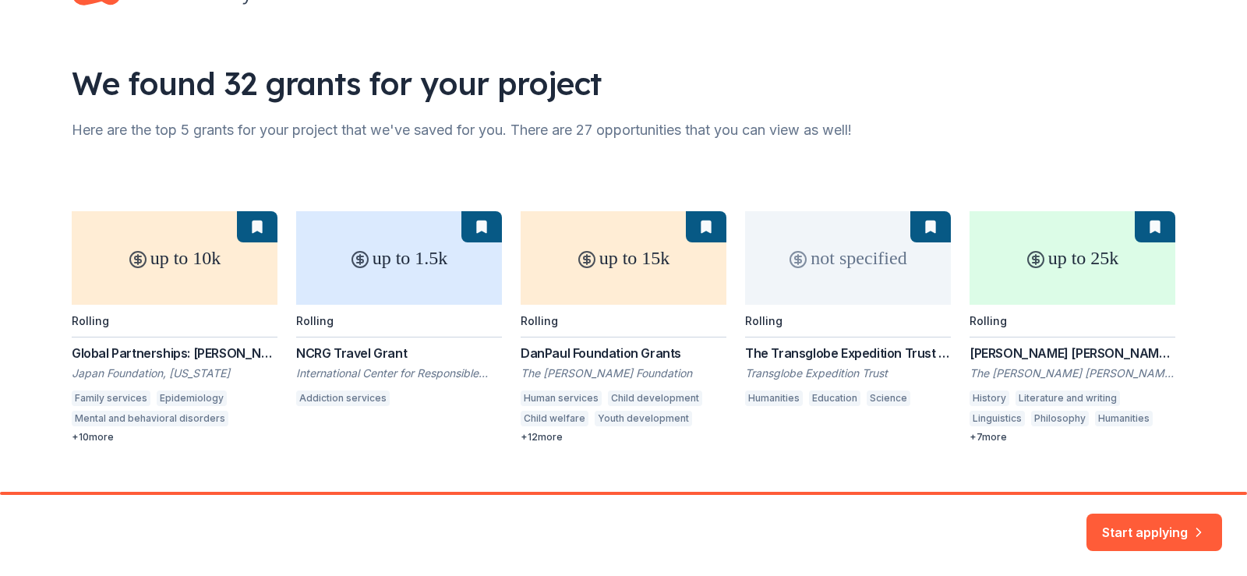
scroll to position [89, 0]
